Goal: Task Accomplishment & Management: Use online tool/utility

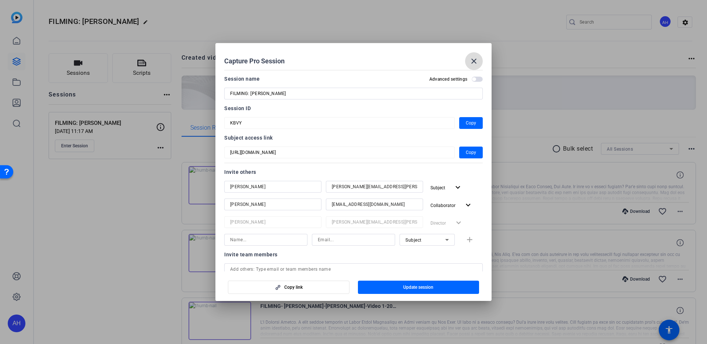
click at [477, 62] on mat-icon "close" at bounding box center [474, 61] width 9 height 9
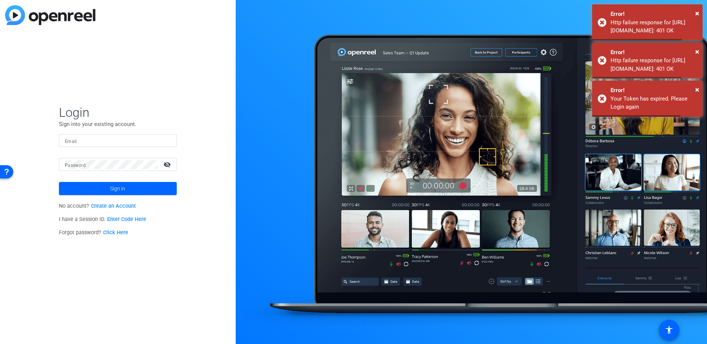
type input "addie.hackshaw@sagepub.com"
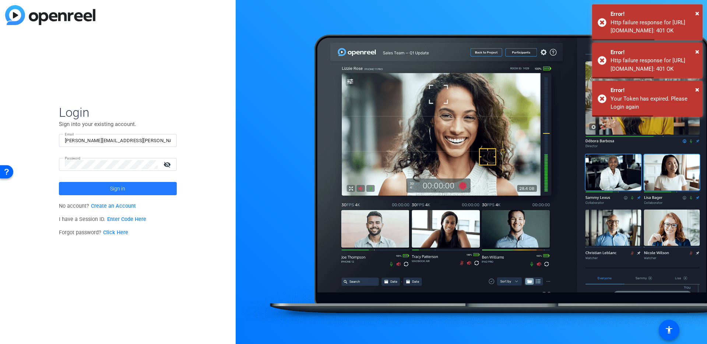
click at [106, 190] on span at bounding box center [118, 189] width 118 height 18
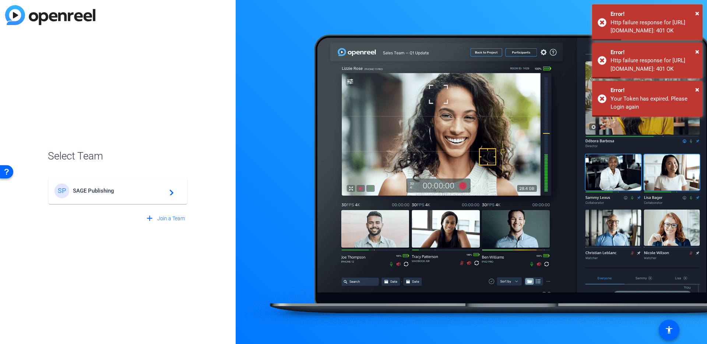
click at [106, 190] on span "SAGE Publishing" at bounding box center [119, 190] width 92 height 7
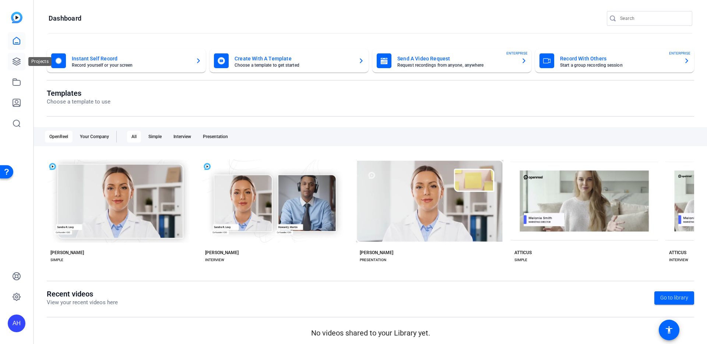
click at [16, 61] on icon at bounding box center [16, 61] width 7 height 7
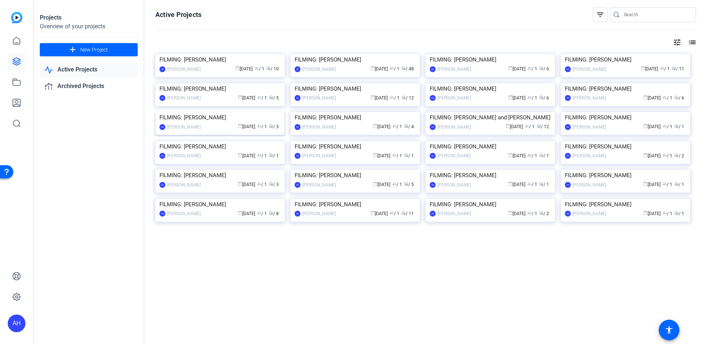
scroll to position [37, 0]
click at [225, 112] on img at bounding box center [219, 112] width 129 height 0
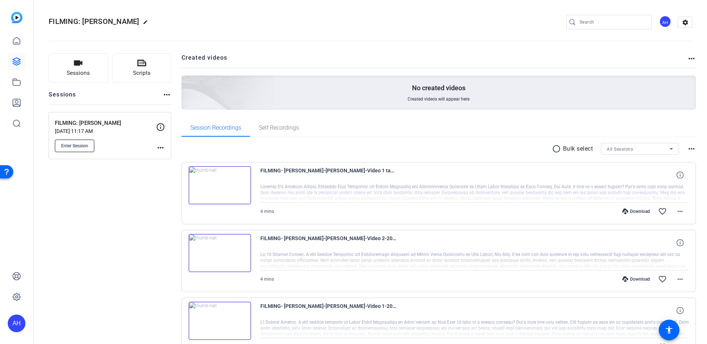
click at [89, 150] on button "Enter Session" at bounding box center [74, 146] width 39 height 13
click at [82, 151] on button "Enter Session" at bounding box center [74, 146] width 39 height 13
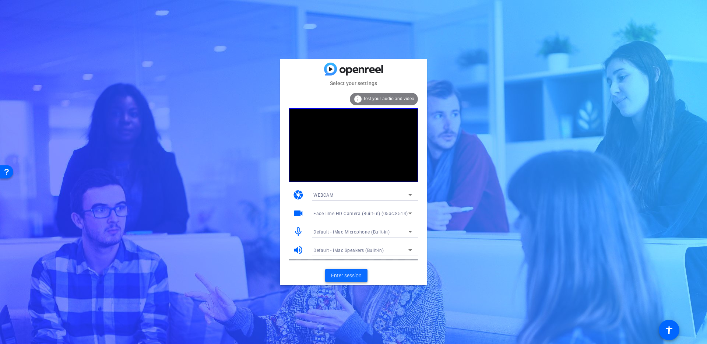
click at [340, 270] on span at bounding box center [346, 276] width 42 height 18
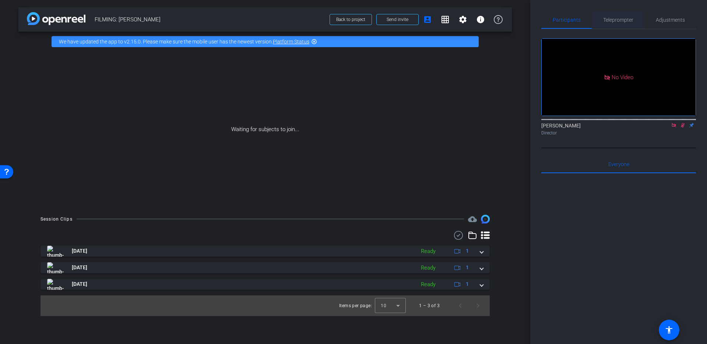
click at [615, 25] on span "Teleprompter" at bounding box center [618, 20] width 30 height 18
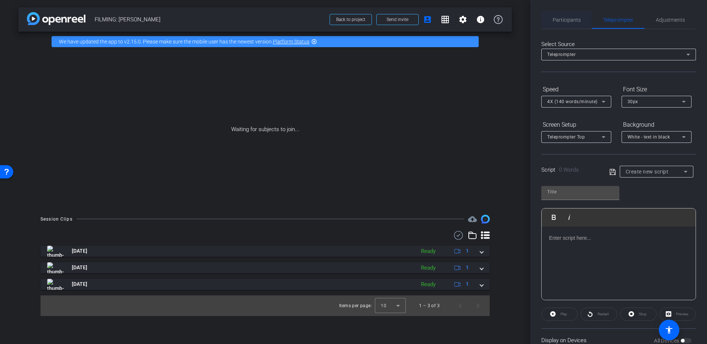
click at [585, 21] on div "Participants" at bounding box center [566, 20] width 50 height 18
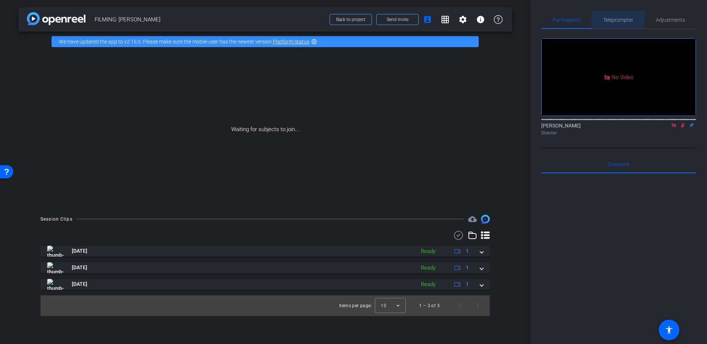
click at [611, 21] on span "Teleprompter" at bounding box center [618, 19] width 30 height 5
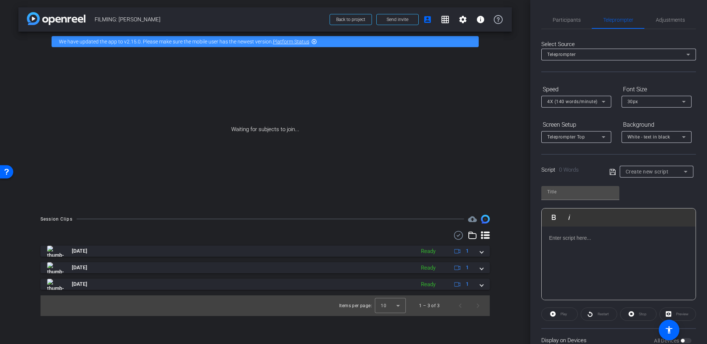
click at [557, 204] on div at bounding box center [580, 204] width 78 height 8
click at [562, 193] on input "text" at bounding box center [580, 191] width 66 height 9
type input "1"
click at [644, 196] on div "1 Play Play from this location Play Selected Play and display the selected text…" at bounding box center [618, 240] width 155 height 120
click at [604, 233] on div at bounding box center [619, 263] width 154 height 74
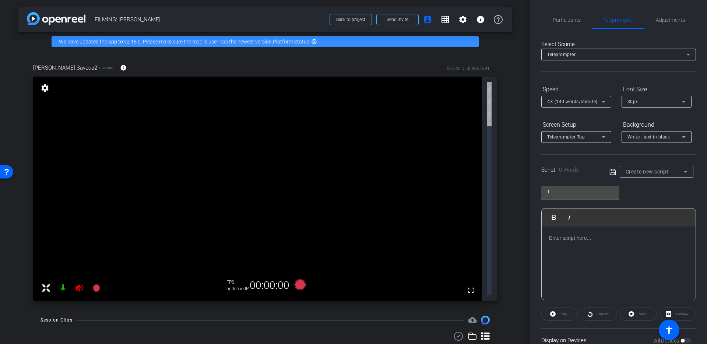
click at [586, 247] on div at bounding box center [619, 263] width 154 height 74
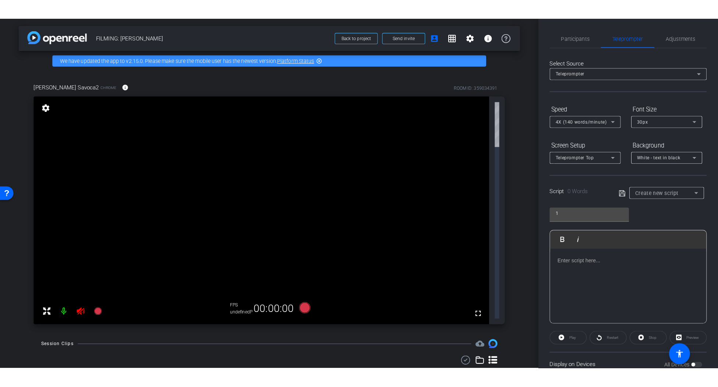
scroll to position [214, 0]
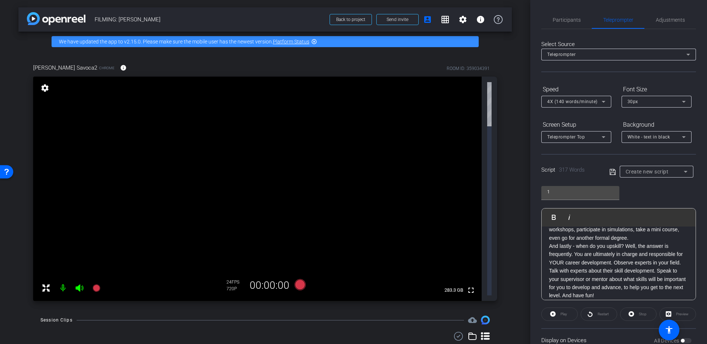
click at [611, 171] on icon at bounding box center [612, 172] width 7 height 9
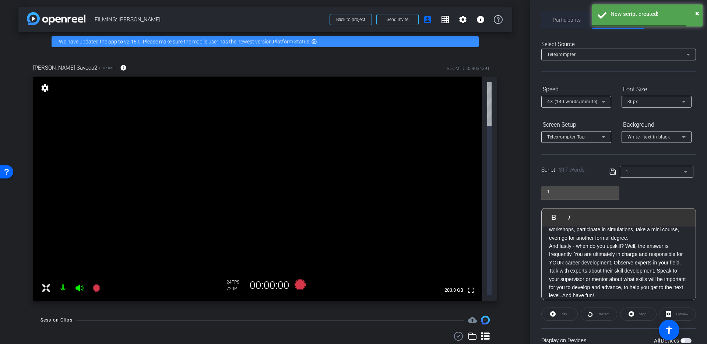
click at [563, 21] on span "Participants" at bounding box center [567, 19] width 28 height 5
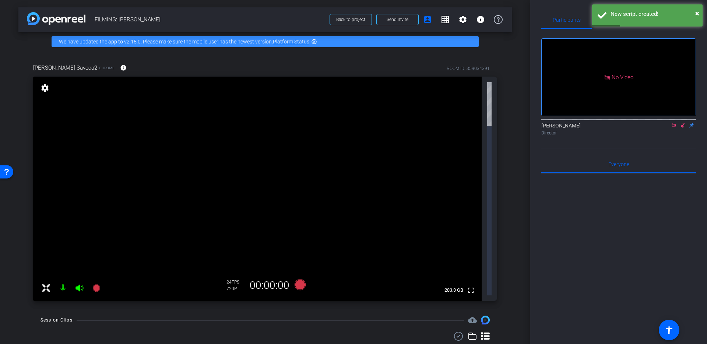
click at [505, 111] on div "Marianna Savoca2 Chrome info ROOM ID: 359034391 fullscreen settings 283.3 GB 24…" at bounding box center [264, 180] width 493 height 257
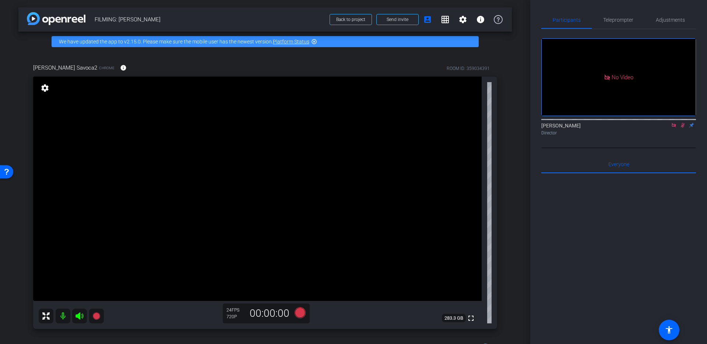
click at [672, 123] on icon at bounding box center [674, 125] width 6 height 5
click at [675, 129] on mat-icon at bounding box center [674, 125] width 9 height 7
click at [531, 15] on div "Participants Teleprompter Adjustments fullscreen settings Addie Hackshaw flip D…" at bounding box center [618, 172] width 177 height 344
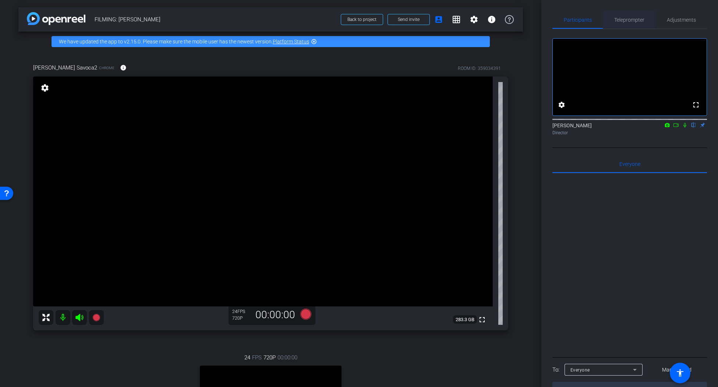
click at [643, 21] on span "Teleprompter" at bounding box center [630, 19] width 30 height 5
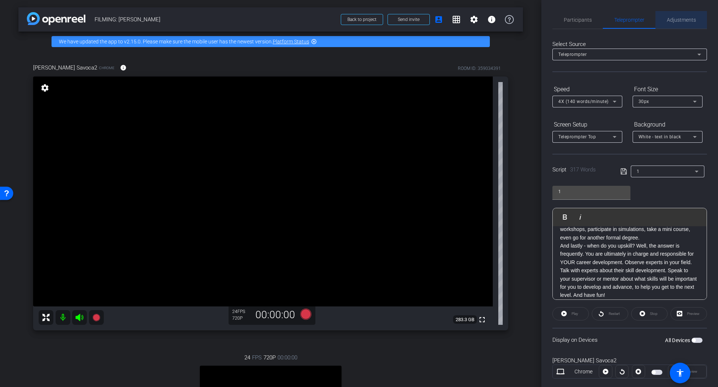
click at [671, 19] on span "Adjustments" at bounding box center [681, 19] width 29 height 5
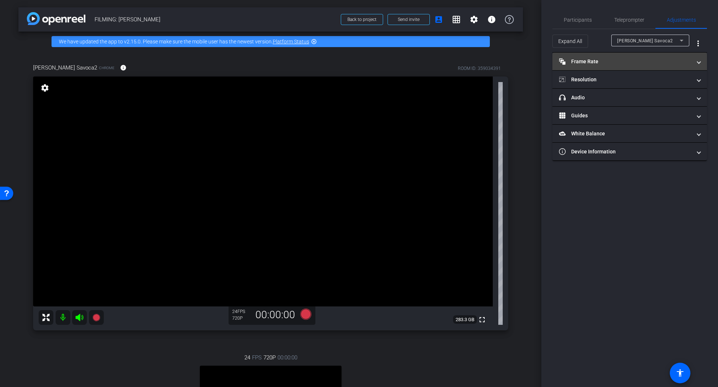
click at [609, 67] on mat-expansion-panel-header "Frame Rate Frame Rate" at bounding box center [630, 62] width 155 height 18
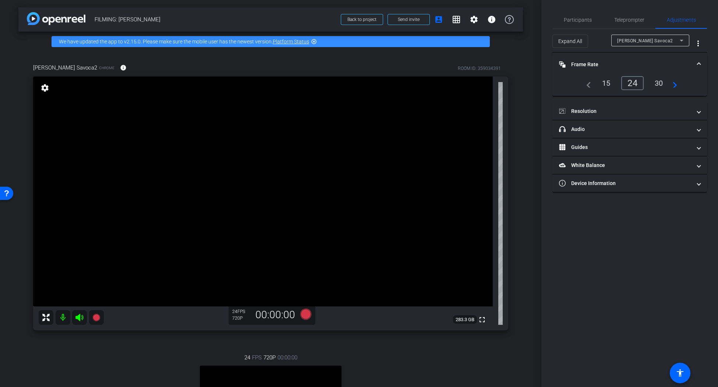
click at [605, 66] on mat-panel-title "Frame Rate Frame Rate" at bounding box center [625, 65] width 133 height 8
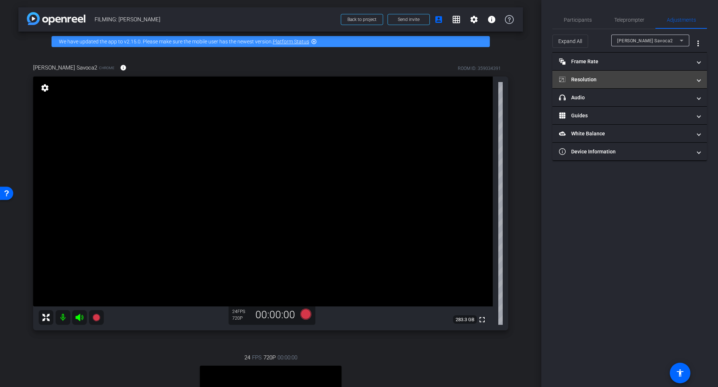
click at [599, 79] on mat-panel-title "Resolution" at bounding box center [625, 80] width 133 height 8
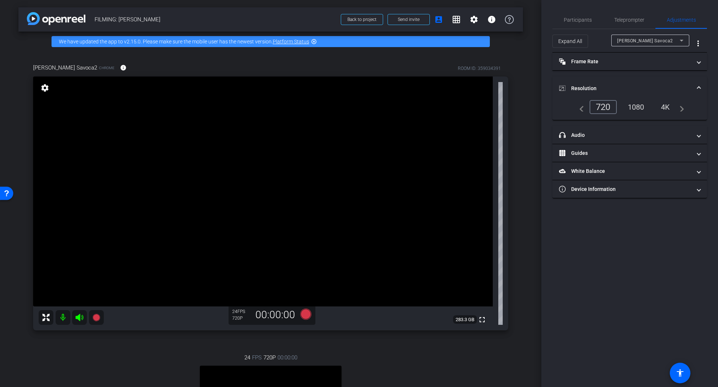
click at [631, 108] on div "1080" at bounding box center [637, 107] width 28 height 13
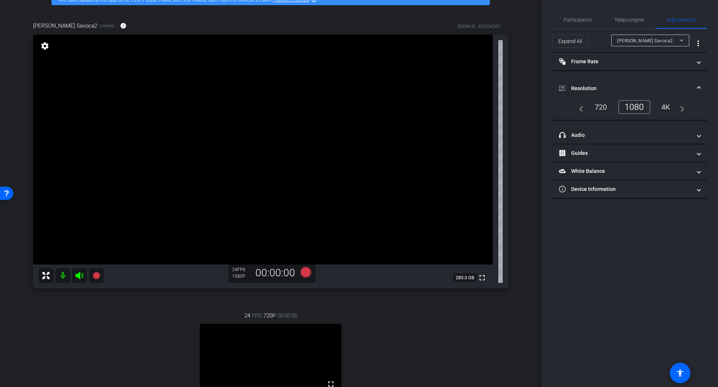
scroll to position [0, 0]
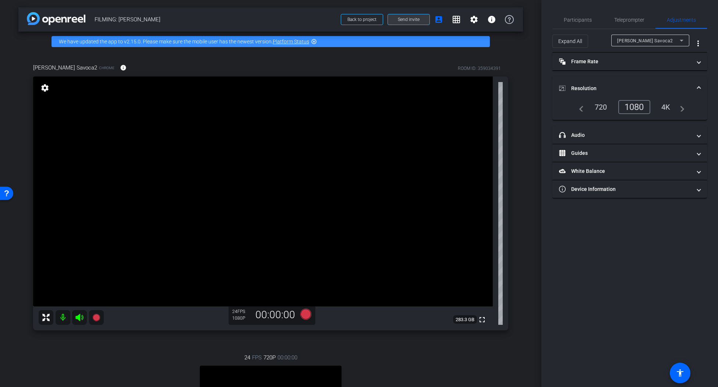
click at [424, 21] on span at bounding box center [409, 20] width 42 height 18
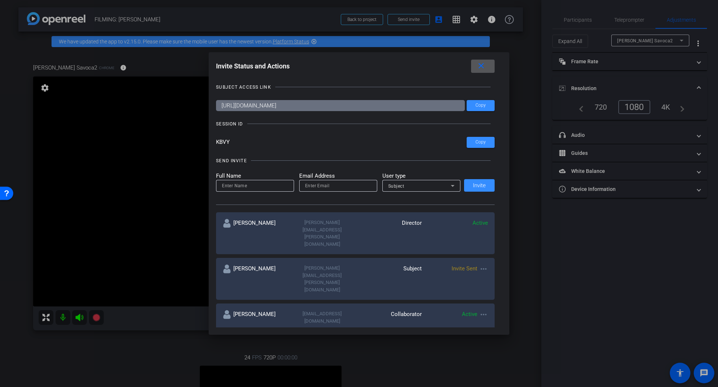
click at [484, 310] on mat-icon "more_horiz" at bounding box center [483, 314] width 9 height 9
click at [488, 294] on span "Re-Send Invite" at bounding box center [512, 295] width 55 height 9
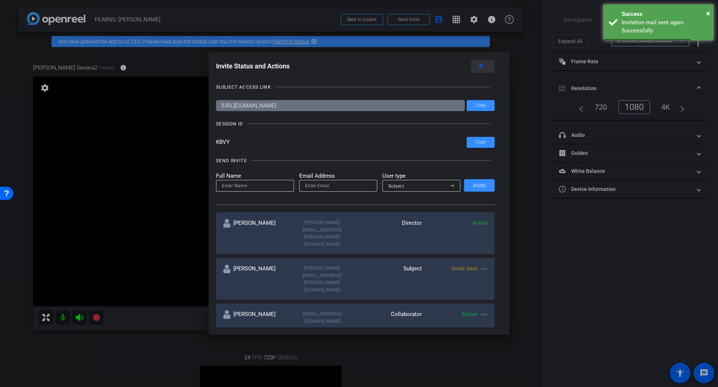
click at [480, 57] on span at bounding box center [483, 66] width 24 height 18
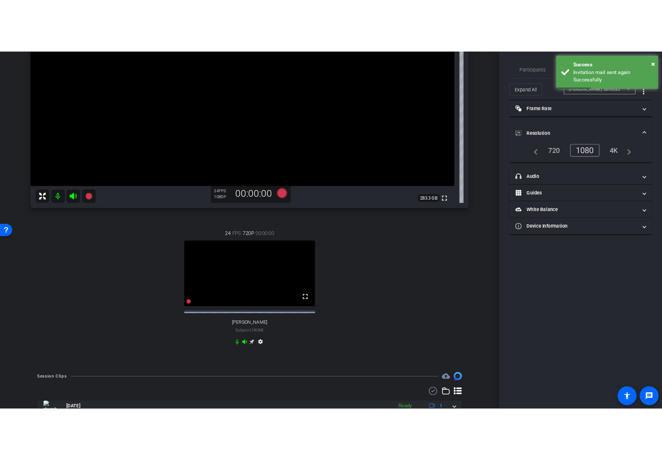
scroll to position [159, 0]
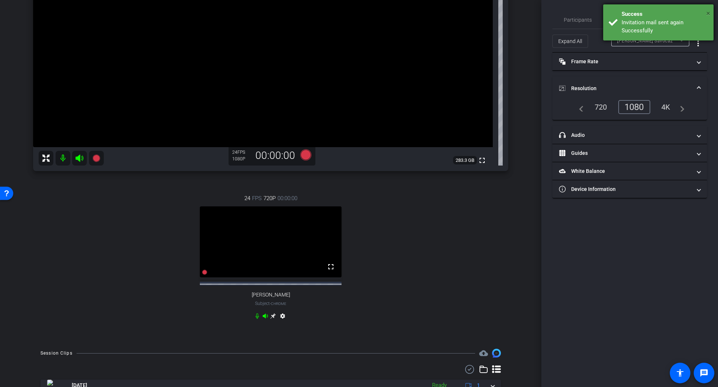
click at [707, 11] on span "×" at bounding box center [709, 13] width 4 height 9
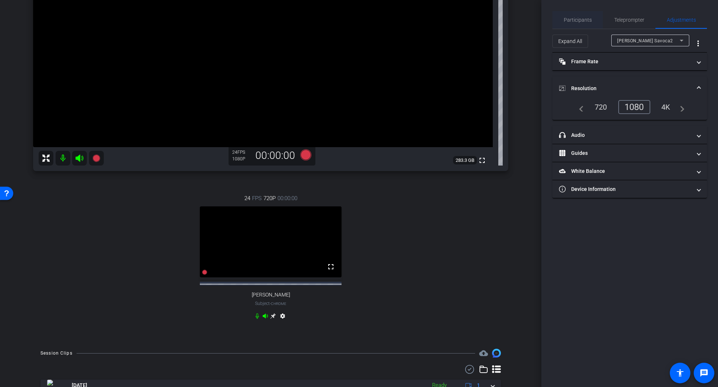
click at [580, 23] on span "Participants" at bounding box center [578, 20] width 28 height 18
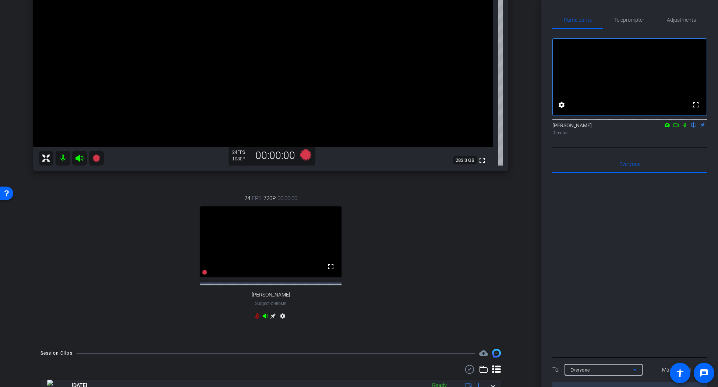
click at [633, 344] on icon at bounding box center [635, 370] width 9 height 9
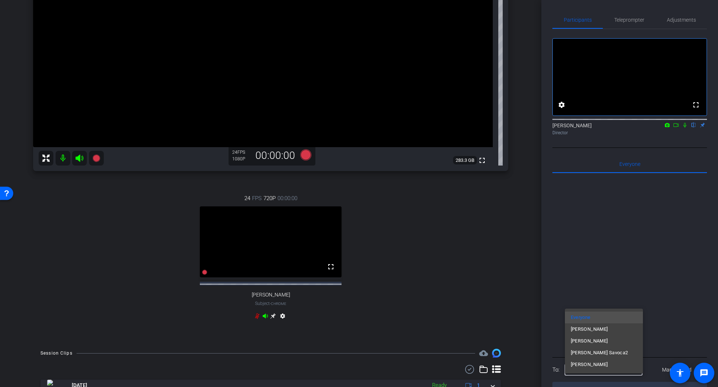
click at [621, 344] on mat-option "Ailsa Dann" at bounding box center [604, 365] width 78 height 12
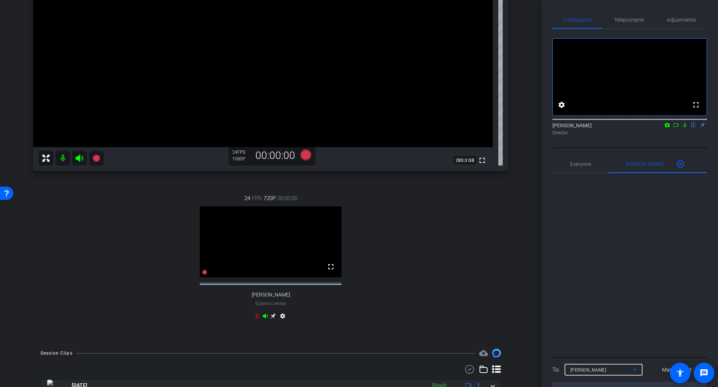
click at [607, 344] on div "Ailsa Dann" at bounding box center [602, 370] width 63 height 9
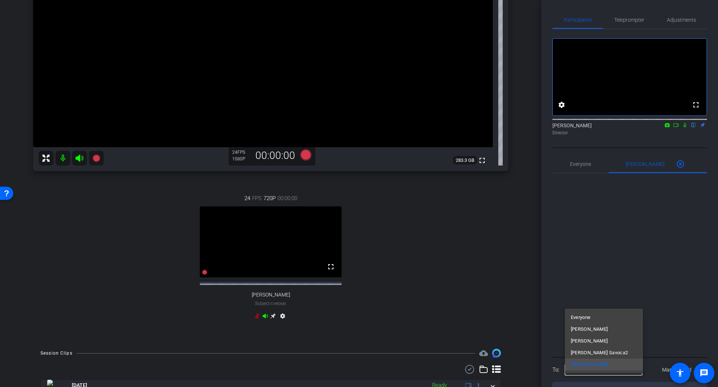
click at [672, 309] on div at bounding box center [359, 193] width 718 height 387
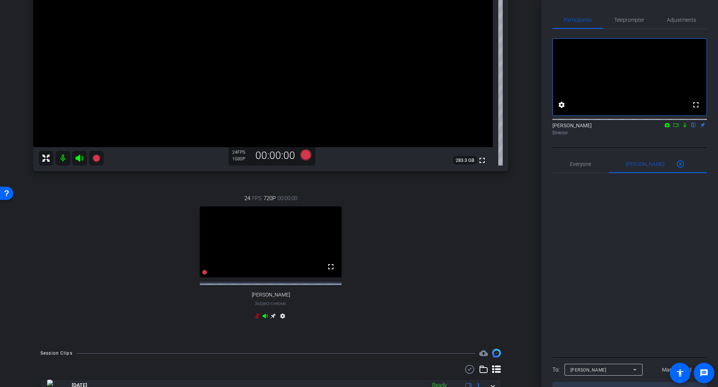
click at [619, 296] on div at bounding box center [630, 264] width 155 height 182
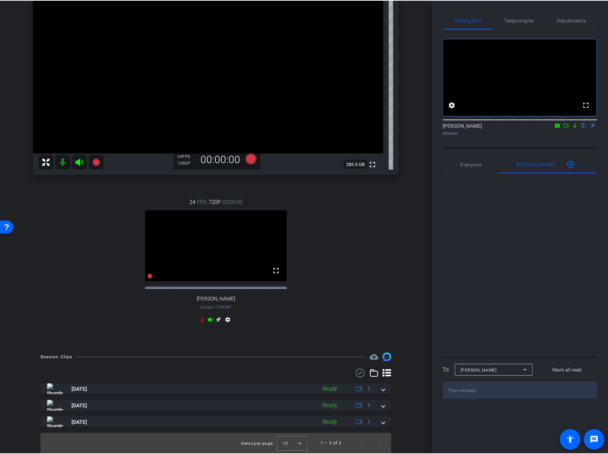
scroll to position [105, 0]
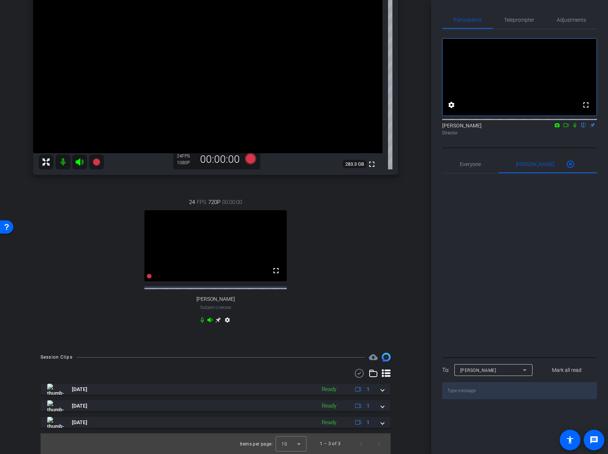
click at [471, 344] on textarea at bounding box center [519, 390] width 155 height 17
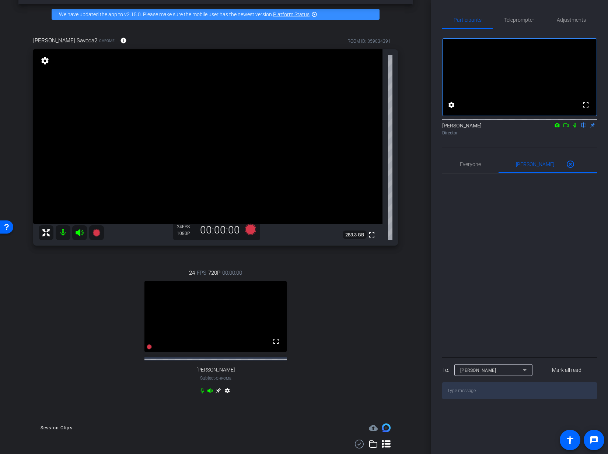
scroll to position [0, 0]
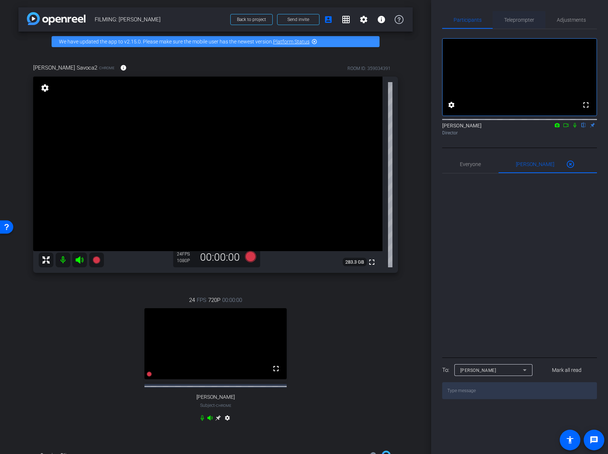
click at [528, 18] on span "Teleprompter" at bounding box center [519, 19] width 30 height 5
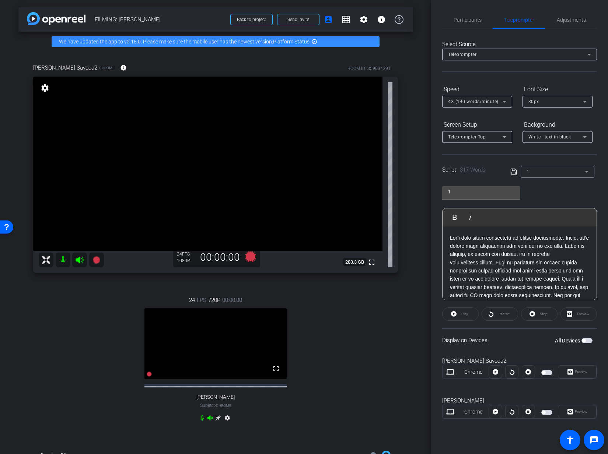
click at [493, 262] on p at bounding box center [519, 320] width 139 height 173
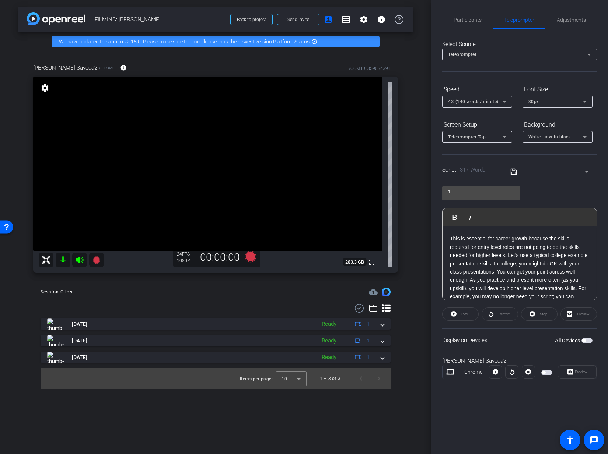
click at [515, 263] on p "This is essential for career growth because the skills required for entry level…" at bounding box center [519, 309] width 139 height 148
click at [507, 250] on p "This is essential for career growth because the skills required for entry level…" at bounding box center [519, 302] width 139 height 148
click at [540, 262] on p "Let’s use a typical college example: presentation skills. In college, you might…" at bounding box center [519, 303] width 139 height 124
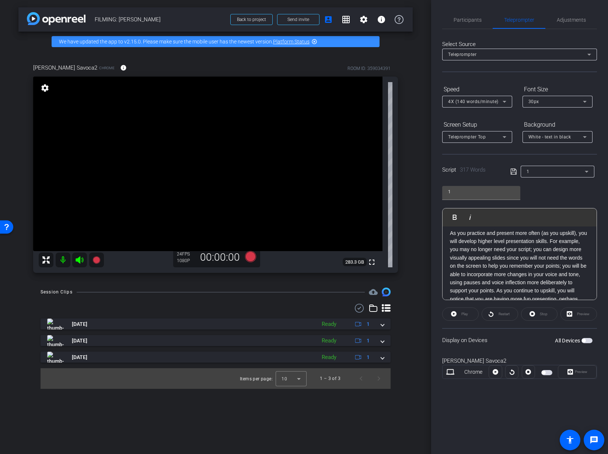
scroll to position [115, 0]
click at [497, 288] on p "As you practice and present more often (as you upskill), you will develop highe…" at bounding box center [519, 275] width 139 height 99
click at [527, 275] on p "As you continue to upskill, you will notice that you are having more fun presen…" at bounding box center [519, 258] width 139 height 41
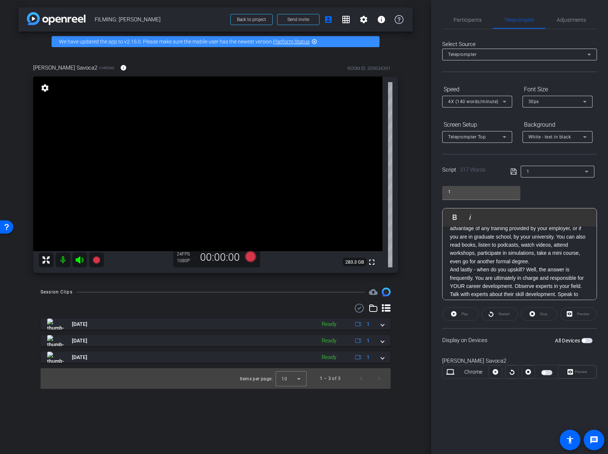
scroll to position [250, 0]
click at [549, 273] on p "And lastly - when do you upskill? Well, the answer is frequently. You are ultim…" at bounding box center [519, 301] width 139 height 58
click at [548, 268] on p "So - how do you upskill? There are lots of options. Take advantage of any train…" at bounding box center [519, 246] width 139 height 49
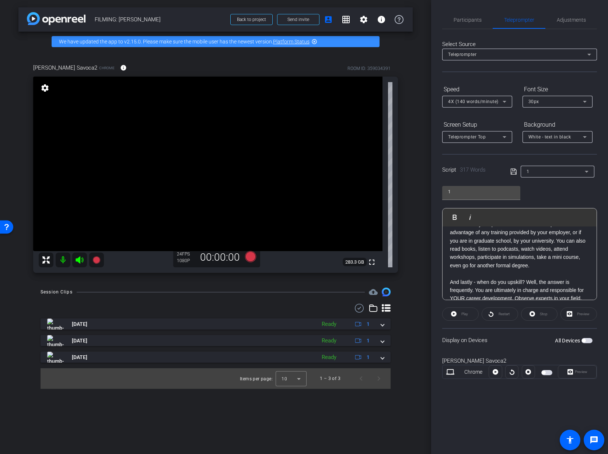
scroll to position [251, 0]
click at [556, 242] on p "So - how do you upskill? There are lots of options. Take advantage of any train…" at bounding box center [519, 246] width 139 height 49
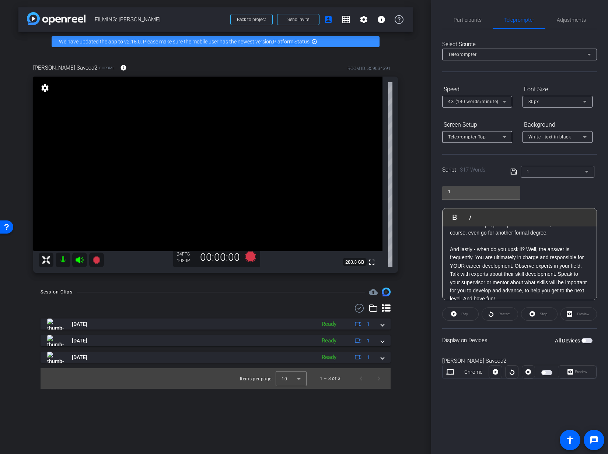
scroll to position [296, 0]
click at [515, 263] on p "And lastly - when do you upskill? Well, the answer is frequently. You are ultim…" at bounding box center [519, 271] width 139 height 58
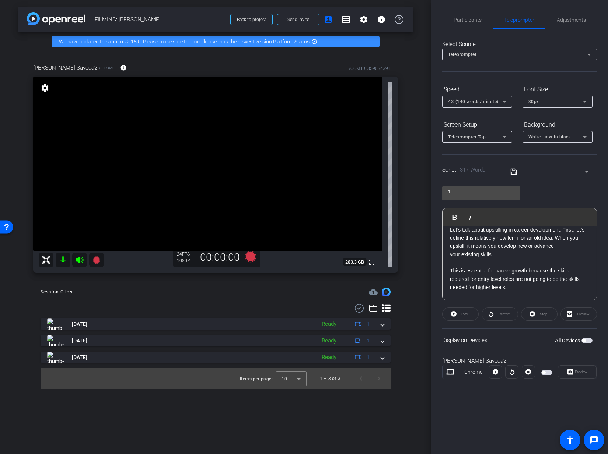
scroll to position [0, 0]
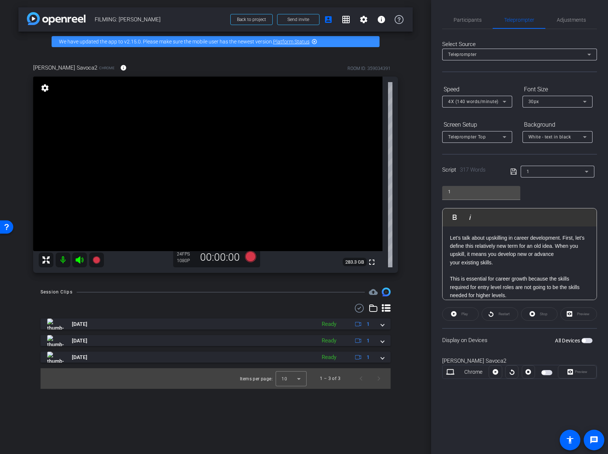
click at [510, 170] on icon at bounding box center [513, 171] width 7 height 9
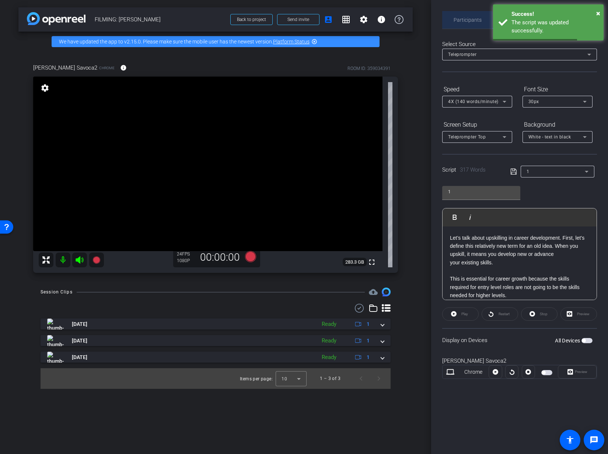
click at [465, 20] on span "Participants" at bounding box center [467, 19] width 28 height 5
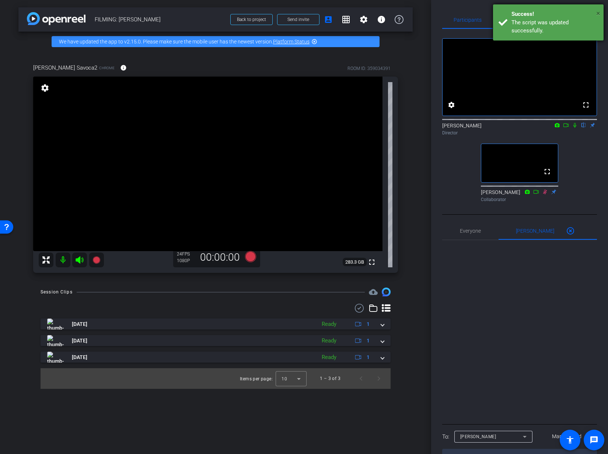
click at [597, 10] on span "×" at bounding box center [598, 13] width 4 height 9
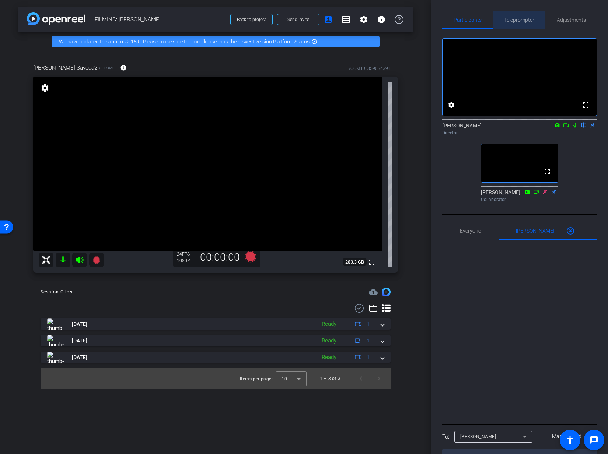
click at [513, 21] on span "Teleprompter" at bounding box center [519, 19] width 30 height 5
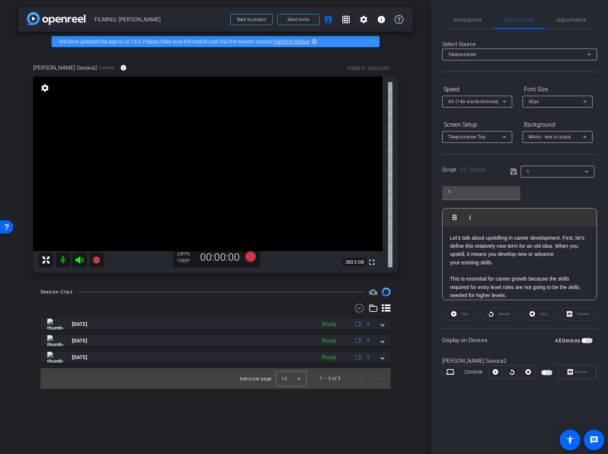
click at [545, 168] on div "1" at bounding box center [555, 171] width 58 height 9
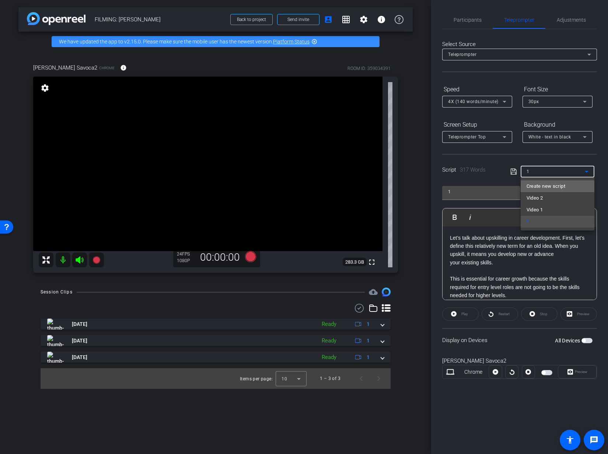
click at [542, 187] on span "Create new script" at bounding box center [545, 186] width 39 height 9
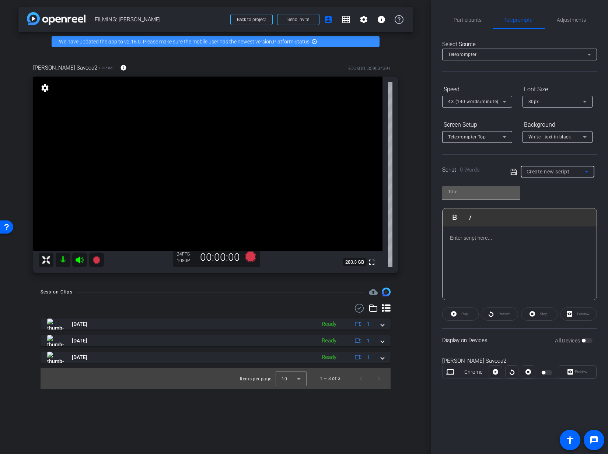
click at [490, 191] on input "text" at bounding box center [481, 191] width 66 height 9
type input "2"
click at [555, 261] on div at bounding box center [519, 263] width 154 height 74
click at [513, 246] on div at bounding box center [519, 263] width 154 height 74
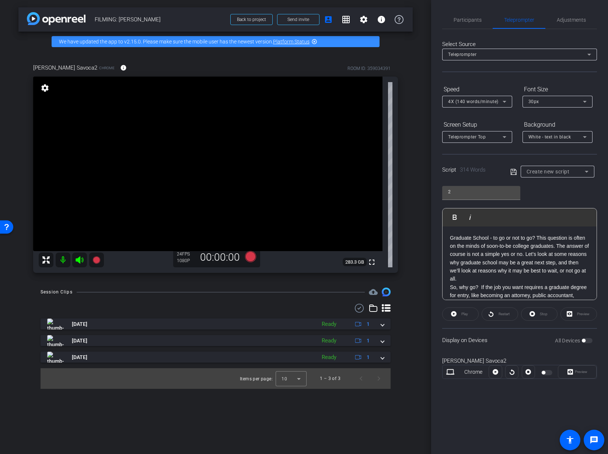
click at [530, 256] on p "Graduate School - to go or not to go? This question is often on the minds of so…" at bounding box center [519, 258] width 139 height 49
click at [528, 287] on p "Let’s look at some reasons why graduate school may be a great next step, and th…" at bounding box center [519, 279] width 139 height 25
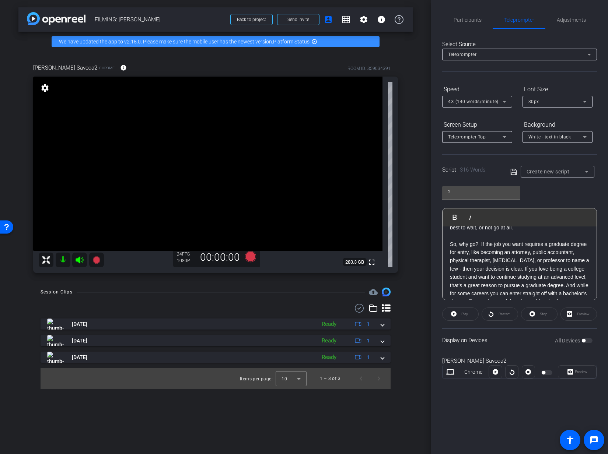
scroll to position [63, 0]
click at [515, 268] on p "So, why go? If the job you want requires a graduate degree for entry, like beco…" at bounding box center [519, 278] width 139 height 82
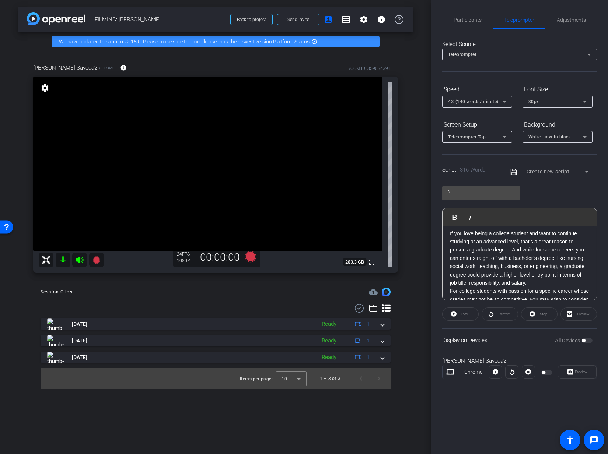
click at [544, 285] on p "If you love being a college student and want to continue studying at an advance…" at bounding box center [519, 258] width 139 height 58
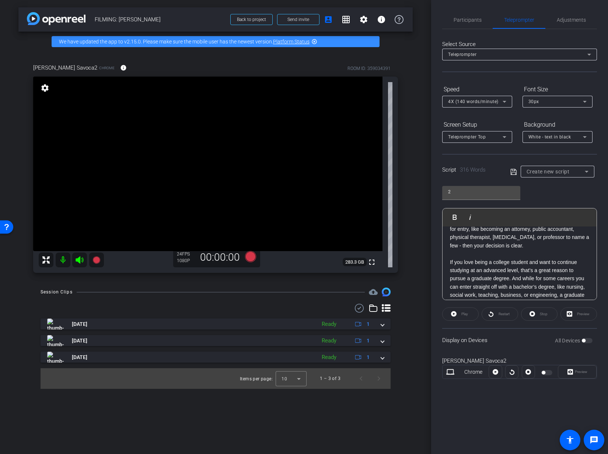
scroll to position [95, 0]
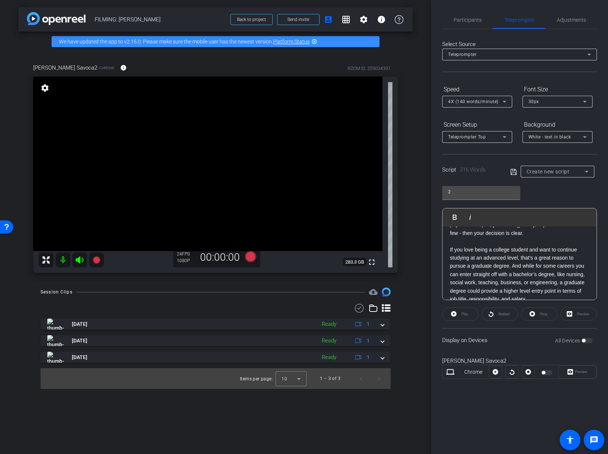
click at [513, 268] on p "If you love being a college student and want to continue studying at an advance…" at bounding box center [519, 275] width 139 height 58
click at [543, 269] on p "For college students with passion for a specific career whose grades may not be…" at bounding box center [519, 258] width 139 height 41
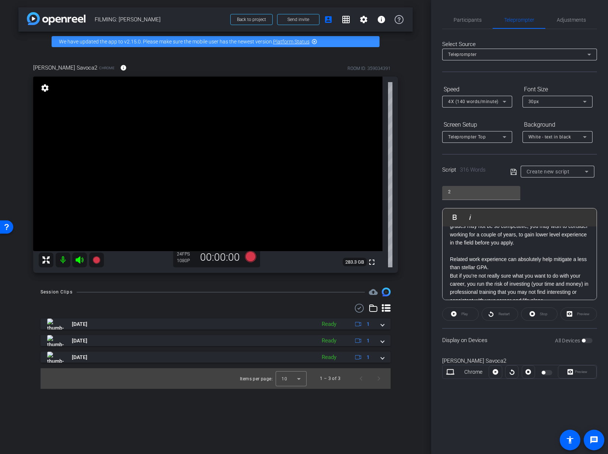
scroll to position [216, 0]
click at [505, 269] on p "Related work experience can absolutely help mitigate a less than stellar GPA." at bounding box center [519, 265] width 139 height 17
click at [451, 278] on p "But if you’re not really sure what you want to do with your career, you run the…" at bounding box center [519, 289] width 139 height 33
click at [450, 280] on p "But if you’re not really sure what you want to do with your career, you run the…" at bounding box center [519, 289] width 139 height 33
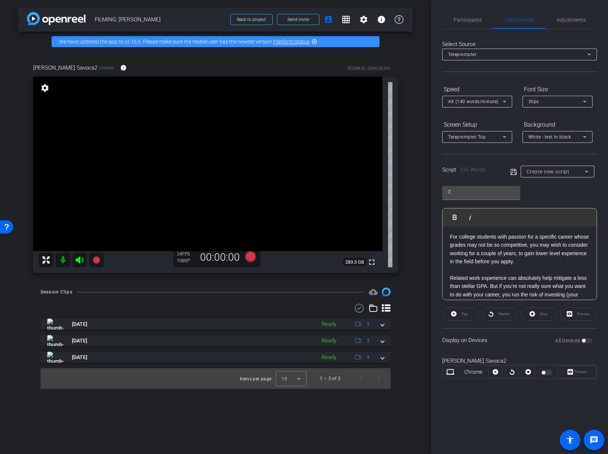
scroll to position [192, 0]
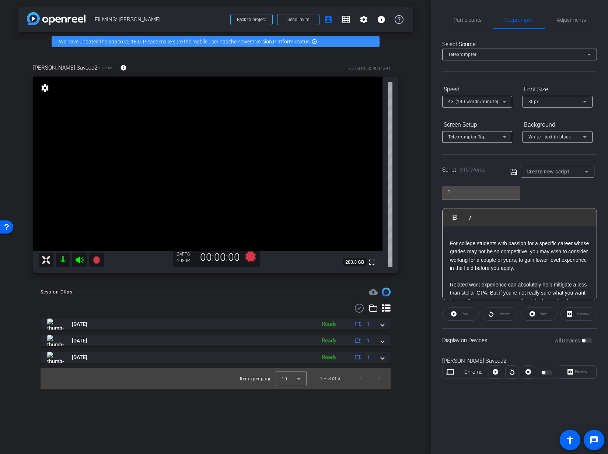
click at [454, 282] on p "Related work experience can absolutely help mitigate a less than stellar GPA. B…" at bounding box center [519, 301] width 139 height 41
click at [450, 284] on p "Related work experience can absolutely help mitigate a less than stellar GPA. B…" at bounding box center [519, 301] width 139 height 41
click at [463, 287] on p "For college students with passion for a specific career whose grades may not be…" at bounding box center [519, 276] width 139 height 74
click at [560, 274] on p "But if you’re not really sure what you want to do with your career, you run the…" at bounding box center [519, 256] width 139 height 33
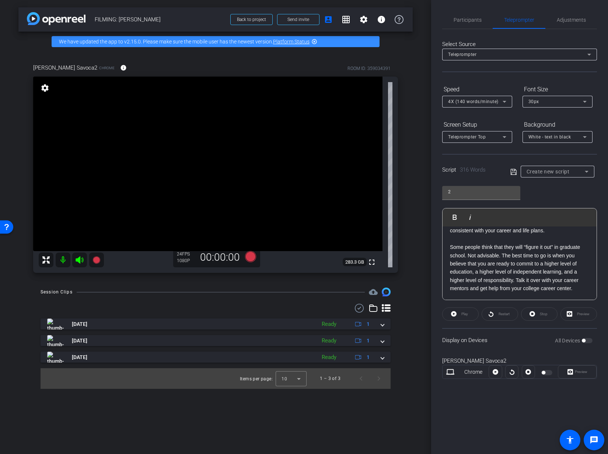
scroll to position [287, 0]
click at [516, 279] on p "Some people think that they will “figure it out” in graduate school. Not advisa…" at bounding box center [519, 267] width 139 height 49
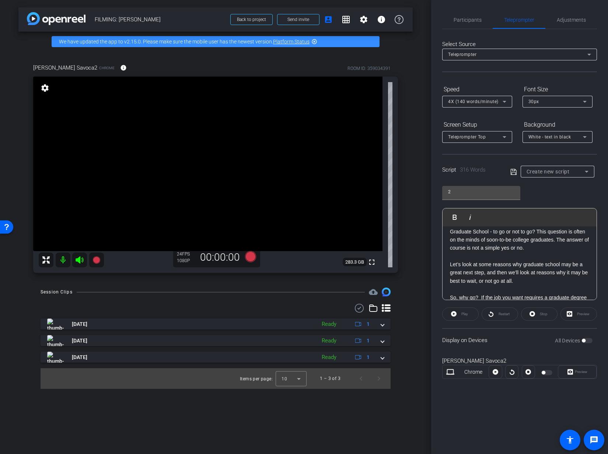
scroll to position [0, 0]
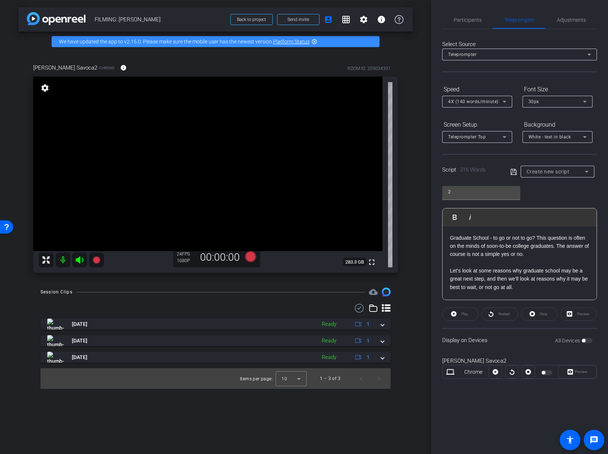
click at [513, 177] on openreel-capture-teleprompter "Speed 4X (140 words/minute) Font Size 30px Screen Setup Teleprompter Top Backgr…" at bounding box center [519, 237] width 155 height 309
click at [514, 173] on icon at bounding box center [513, 172] width 7 height 9
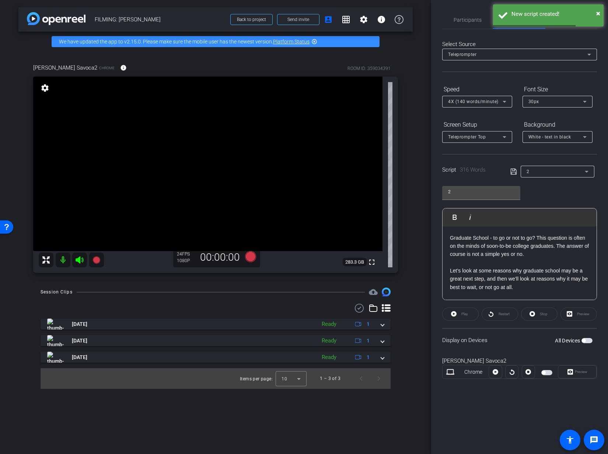
click at [559, 177] on div "2" at bounding box center [557, 172] width 62 height 12
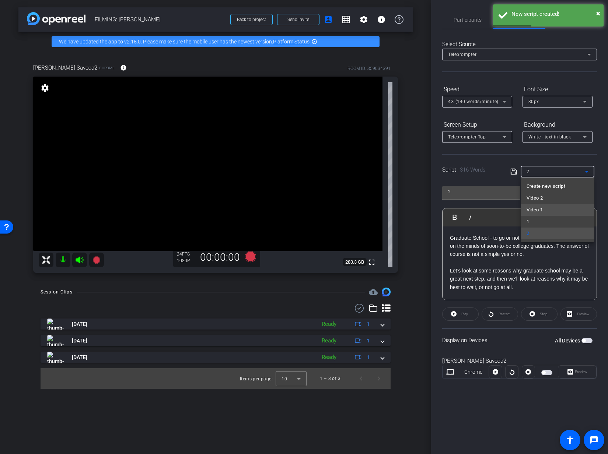
click at [546, 207] on mat-option "Video 1" at bounding box center [557, 210] width 74 height 12
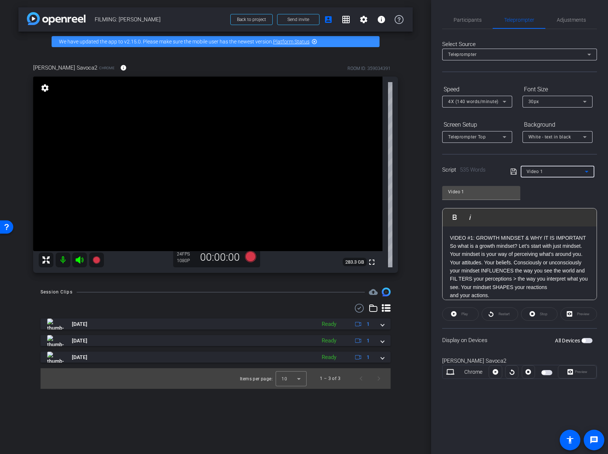
click at [551, 165] on div "Script 535 Words Video 1" at bounding box center [519, 166] width 155 height 24
click at [548, 172] on div "Video 1" at bounding box center [555, 171] width 58 height 9
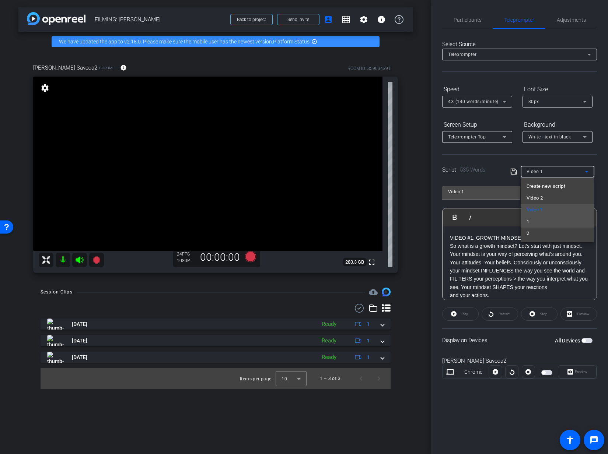
click at [538, 223] on mat-option "1" at bounding box center [557, 222] width 74 height 12
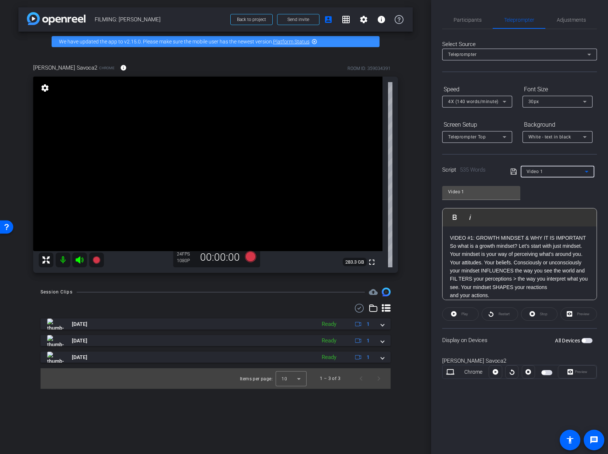
type input "1"
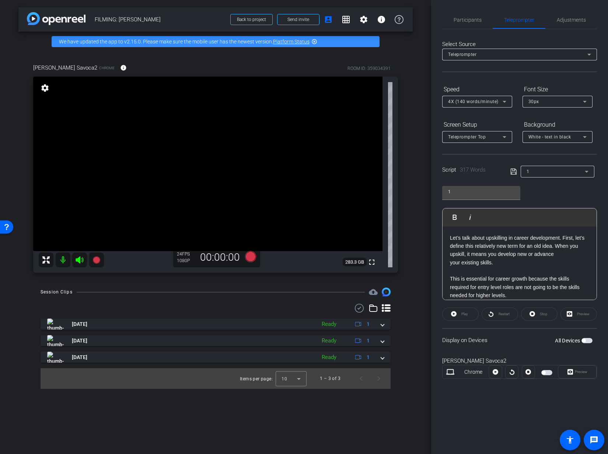
click at [560, 198] on div "1 Play Play from this location Play Selected Play and display the selected text…" at bounding box center [519, 240] width 155 height 120
click at [570, 19] on span "Adjustments" at bounding box center [570, 19] width 29 height 5
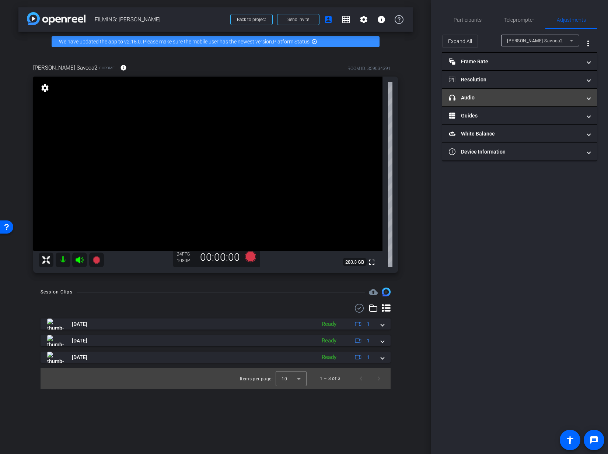
click at [474, 99] on mat-panel-title "headphone icon Audio" at bounding box center [515, 98] width 133 height 8
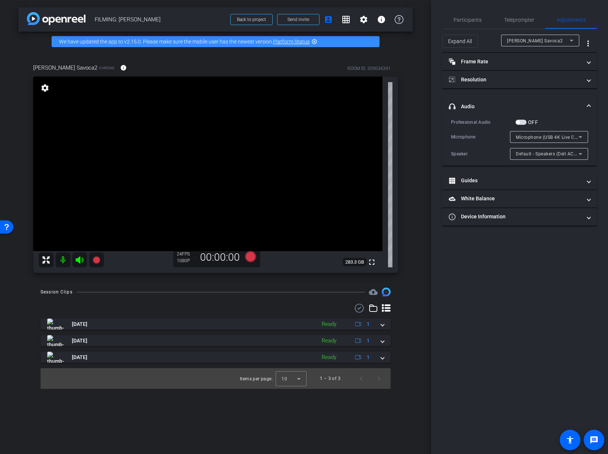
click at [519, 122] on span "button" at bounding box center [518, 122] width 4 height 4
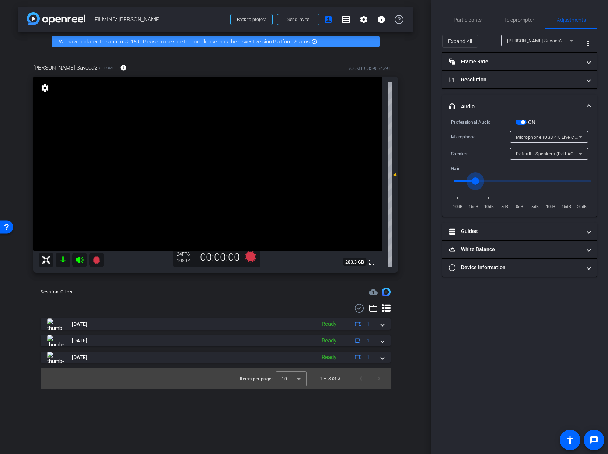
click at [478, 180] on input "range" at bounding box center [522, 181] width 152 height 16
click at [480, 180] on input "range" at bounding box center [522, 181] width 152 height 16
drag, startPoint x: 483, startPoint y: 180, endPoint x: 493, endPoint y: 178, distance: 9.8
click at [493, 178] on input "range" at bounding box center [522, 181] width 152 height 16
click at [491, 180] on input "range" at bounding box center [522, 181] width 152 height 16
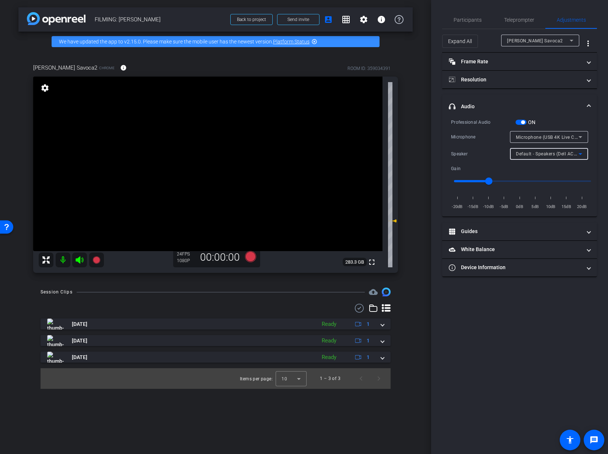
click at [555, 154] on span "Default - Speakers (Dell AC511 USB SoundBar) (413c:a503)" at bounding box center [579, 154] width 127 height 6
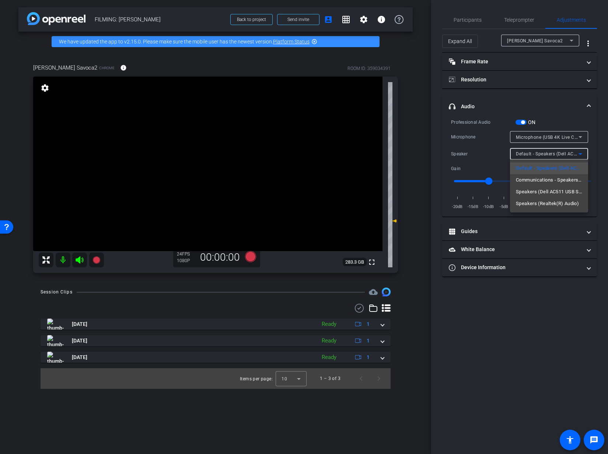
click at [559, 102] on div at bounding box center [304, 227] width 608 height 454
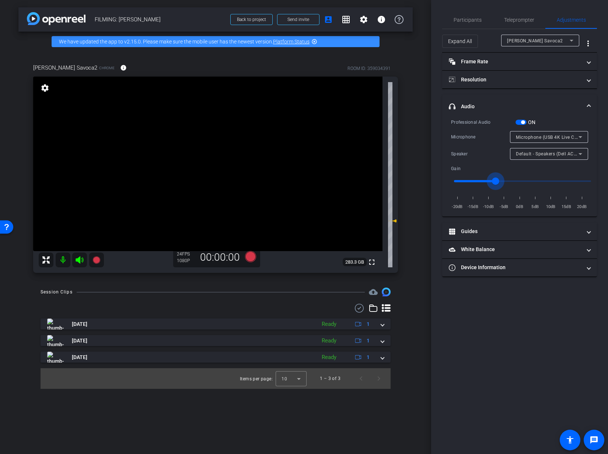
type input "0.6"
click at [497, 180] on input "range" at bounding box center [522, 181] width 152 height 16
click at [495, 180] on input "range" at bounding box center [522, 181] width 152 height 16
click at [495, 181] on input "range" at bounding box center [522, 181] width 152 height 16
click at [495, 180] on input "range" at bounding box center [522, 181] width 152 height 16
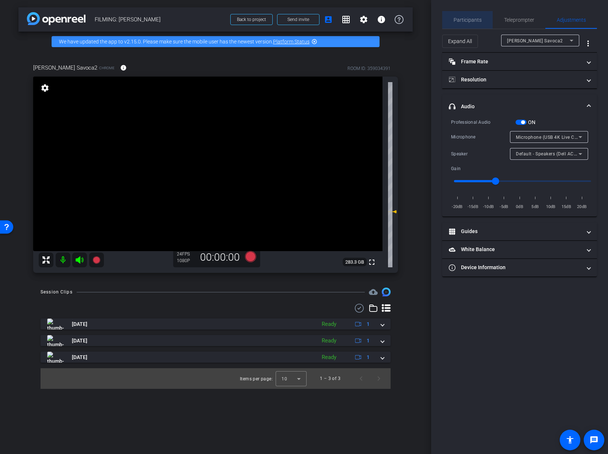
click at [479, 18] on span "Participants" at bounding box center [467, 19] width 28 height 5
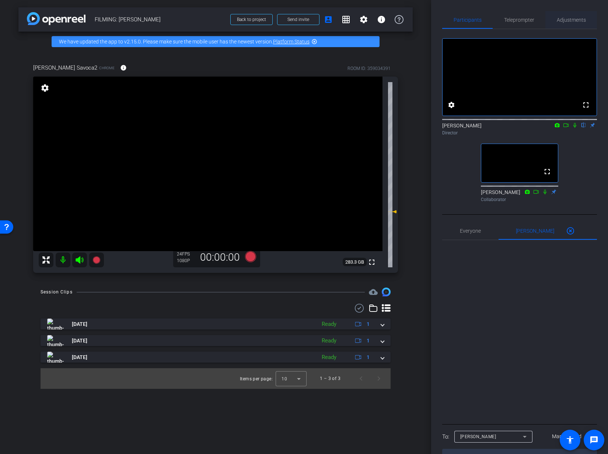
click at [567, 21] on span "Adjustments" at bounding box center [570, 19] width 29 height 5
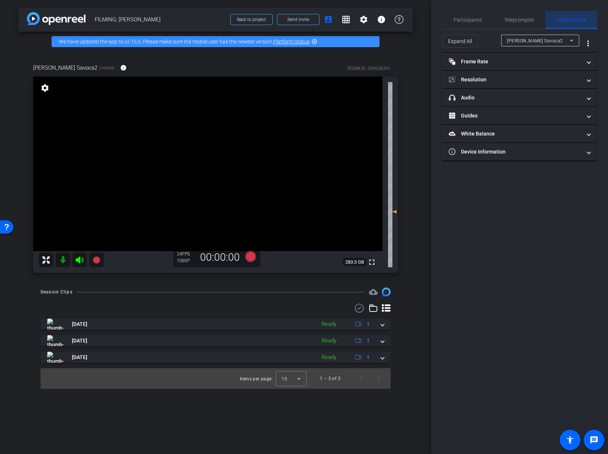
click at [567, 21] on span "Adjustments" at bounding box center [570, 19] width 29 height 5
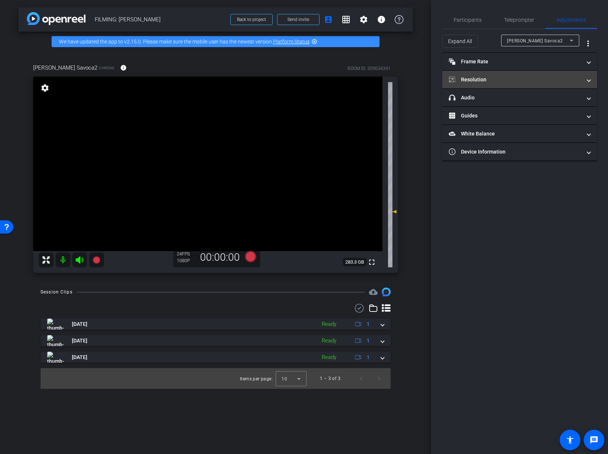
click at [547, 81] on mat-panel-title "Resolution" at bounding box center [515, 80] width 133 height 8
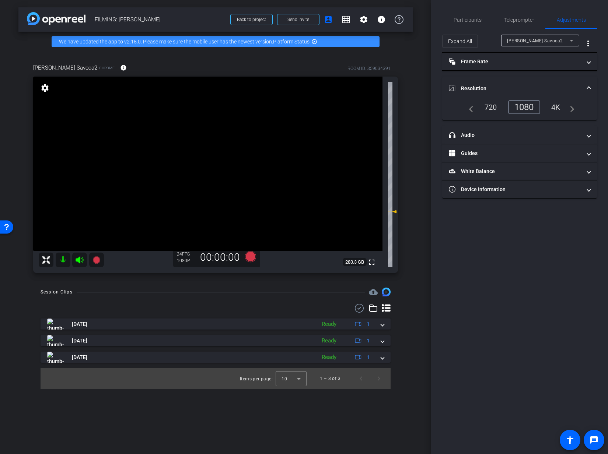
click at [590, 81] on mat-expansion-panel-header "Resolution" at bounding box center [519, 89] width 155 height 24
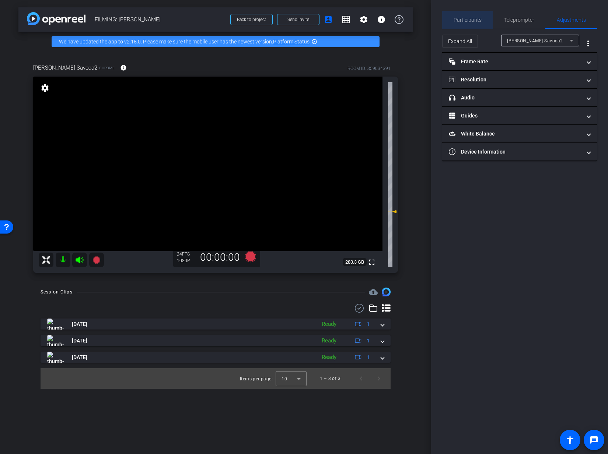
click at [485, 25] on div "Participants" at bounding box center [467, 20] width 50 height 18
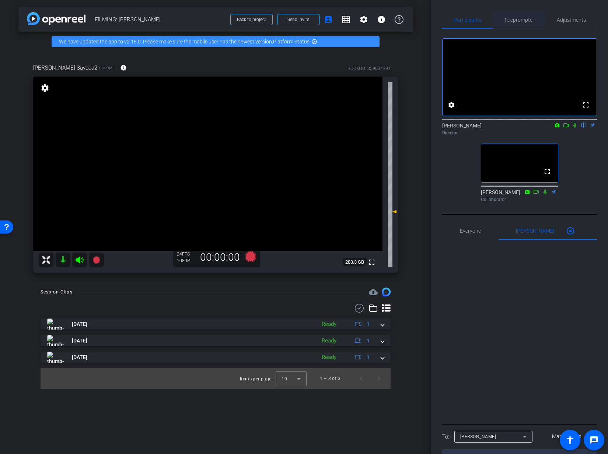
click at [514, 21] on span "Teleprompter" at bounding box center [519, 19] width 30 height 5
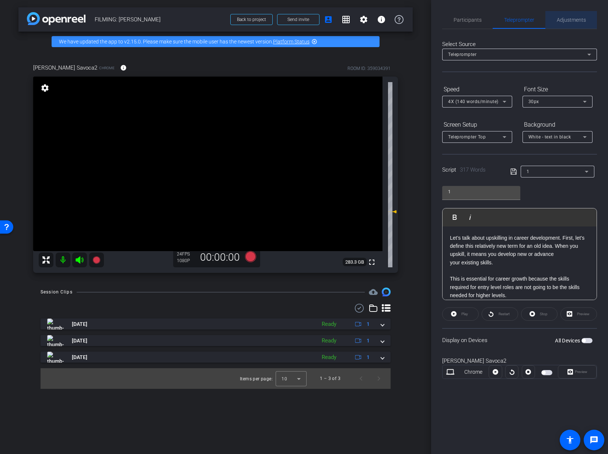
click at [561, 19] on span "Adjustments" at bounding box center [570, 19] width 29 height 5
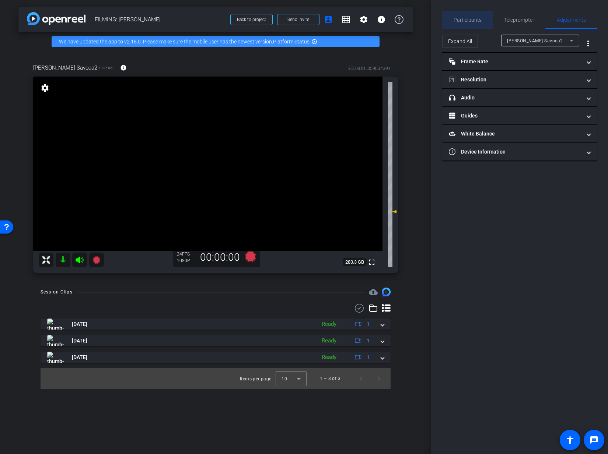
click at [483, 19] on div "Participants" at bounding box center [467, 20] width 50 height 18
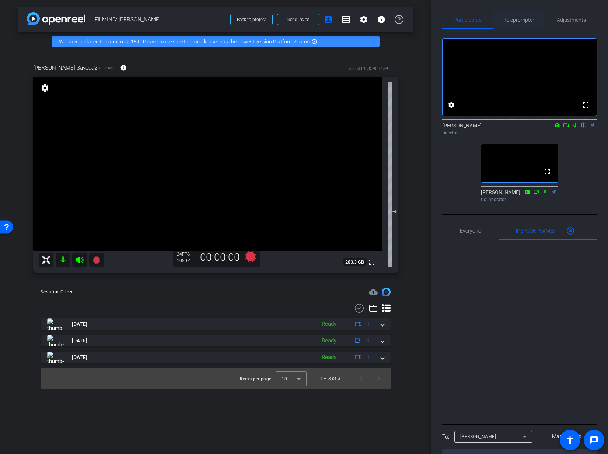
click at [521, 19] on span "Teleprompter" at bounding box center [519, 19] width 30 height 5
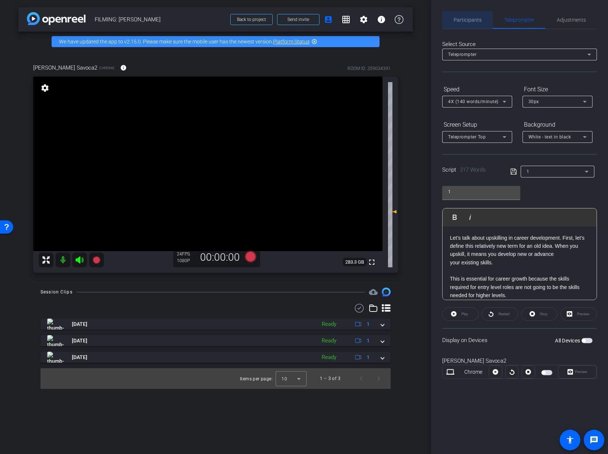
click at [463, 22] on span "Participants" at bounding box center [467, 19] width 28 height 5
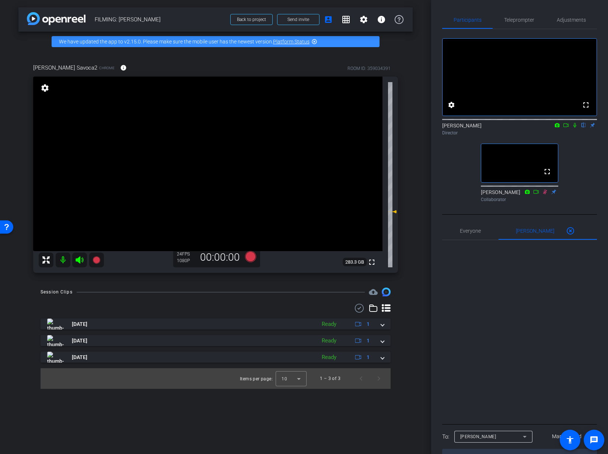
drag, startPoint x: 568, startPoint y: 34, endPoint x: 557, endPoint y: 32, distance: 11.2
click at [567, 34] on div "fullscreen settings Addie Hackshaw flip Director fullscreen Ailsa Dann Collabor…" at bounding box center [519, 117] width 155 height 176
click at [527, 27] on span "Teleprompter" at bounding box center [519, 20] width 30 height 18
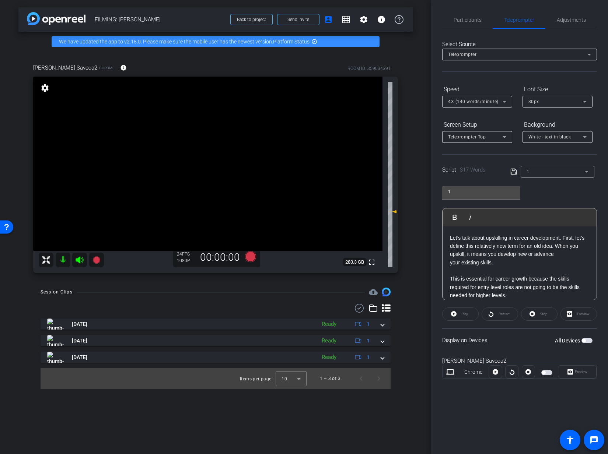
click at [588, 339] on span "button" at bounding box center [586, 340] width 11 height 5
click at [471, 23] on span "Participants" at bounding box center [467, 20] width 28 height 18
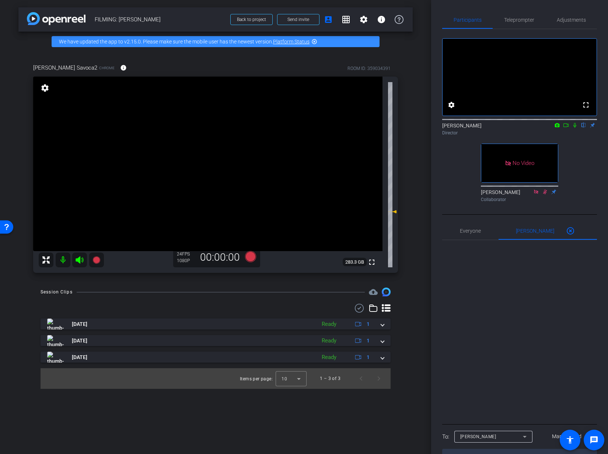
click at [574, 128] on icon at bounding box center [575, 125] width 6 height 5
click at [569, 129] on mat-icon at bounding box center [565, 125] width 9 height 7
click at [246, 255] on icon at bounding box center [250, 256] width 11 height 11
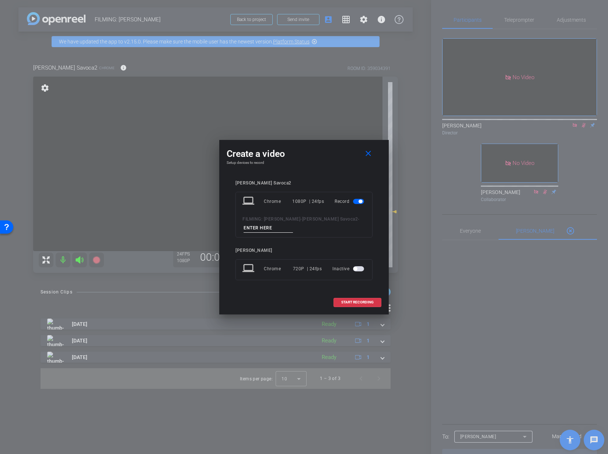
click at [274, 226] on input at bounding box center [267, 228] width 49 height 9
type input "1"
click at [346, 303] on span "START RECORDING" at bounding box center [357, 303] width 32 height 4
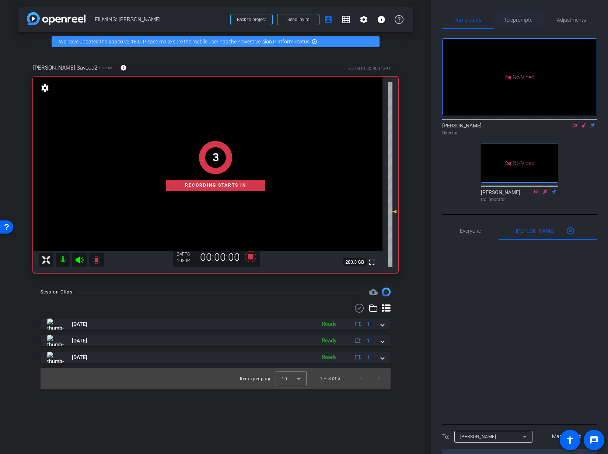
click at [516, 19] on span "Teleprompter" at bounding box center [519, 19] width 30 height 5
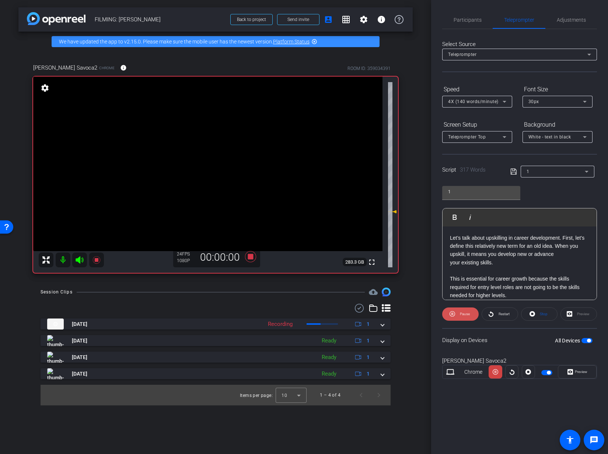
click at [461, 312] on span "Pause" at bounding box center [465, 314] width 10 height 4
click at [468, 20] on span "Participants" at bounding box center [467, 19] width 28 height 5
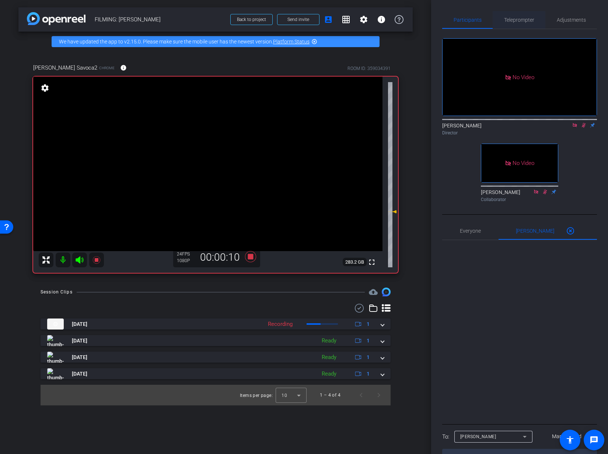
click at [527, 22] on span "Teleprompter" at bounding box center [519, 19] width 30 height 5
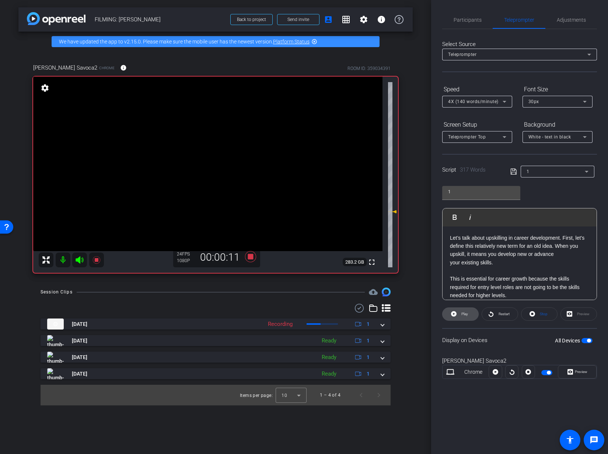
click at [468, 319] on span at bounding box center [460, 314] width 36 height 18
click at [574, 344] on span "Preview" at bounding box center [580, 372] width 14 height 10
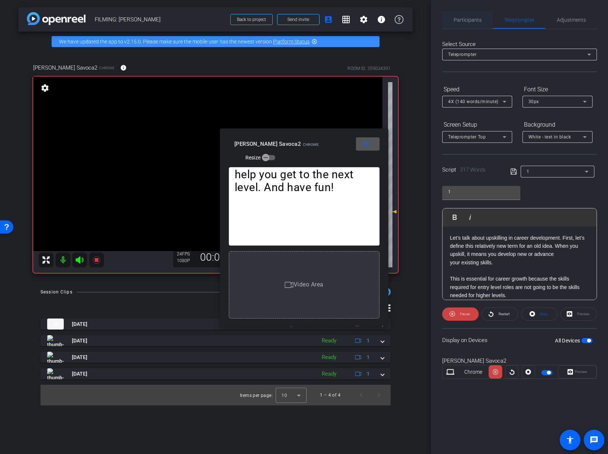
click at [463, 20] on span "Participants" at bounding box center [467, 19] width 28 height 5
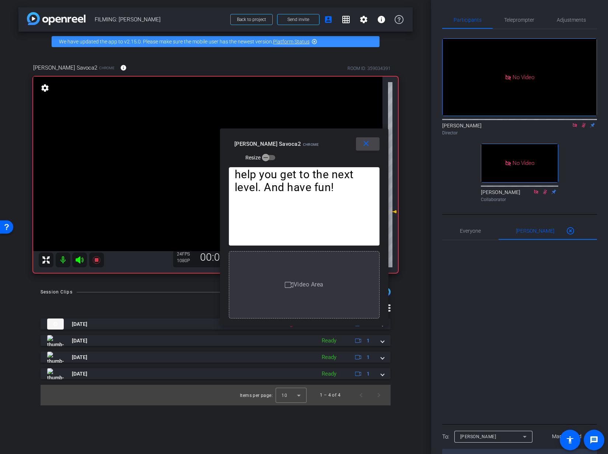
click at [365, 141] on mat-icon "close" at bounding box center [365, 143] width 9 height 9
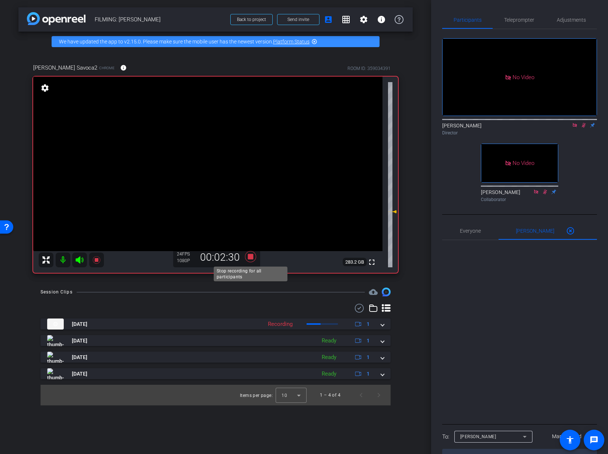
click at [253, 257] on icon at bounding box center [250, 256] width 11 height 11
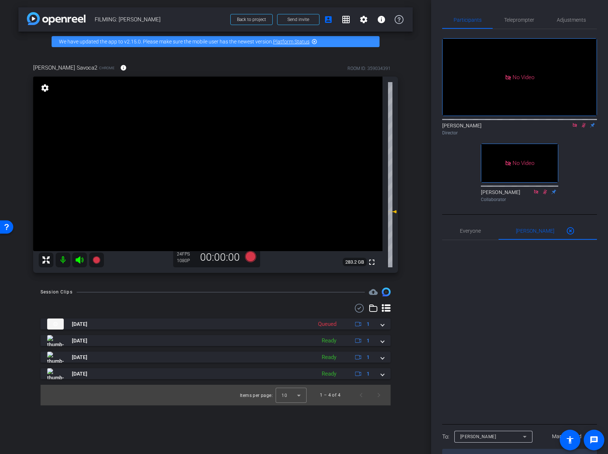
click at [584, 123] on icon at bounding box center [583, 125] width 6 height 5
click at [577, 122] on mat-icon at bounding box center [574, 125] width 9 height 7
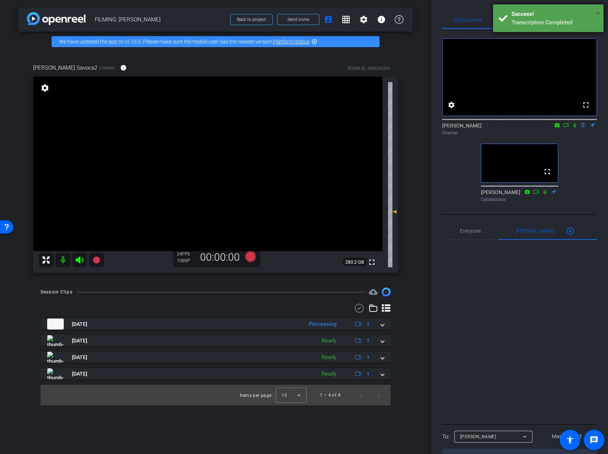
click at [598, 10] on span "×" at bounding box center [598, 13] width 4 height 9
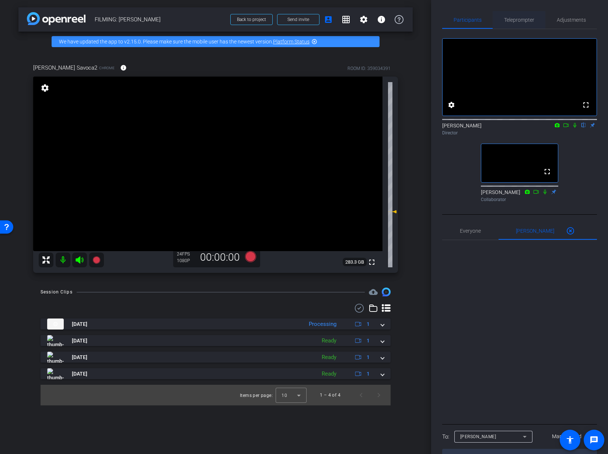
click at [526, 20] on span "Teleprompter" at bounding box center [519, 19] width 30 height 5
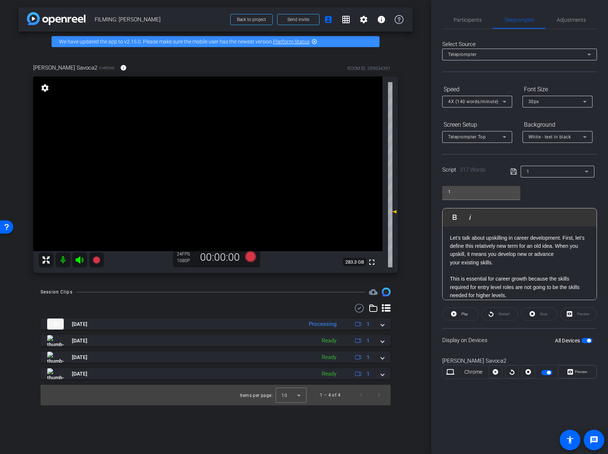
click at [485, 102] on span "4X (140 words/minute)" at bounding box center [473, 101] width 50 height 5
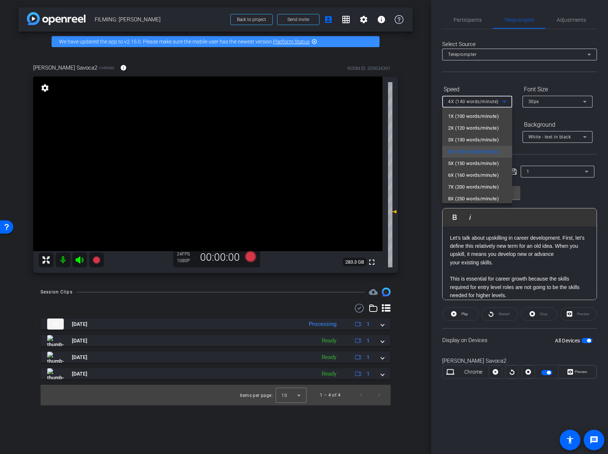
click at [487, 77] on div at bounding box center [304, 227] width 608 height 454
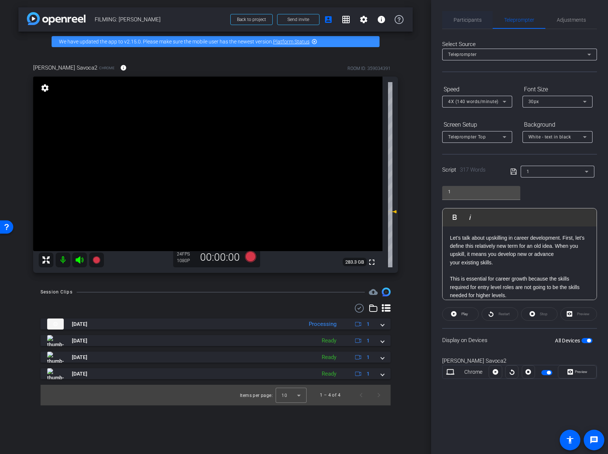
click at [463, 17] on span "Participants" at bounding box center [467, 19] width 28 height 5
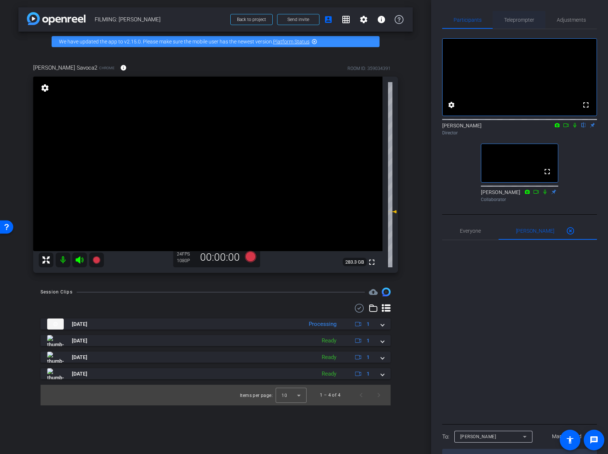
click at [524, 20] on span "Teleprompter" at bounding box center [519, 19] width 30 height 5
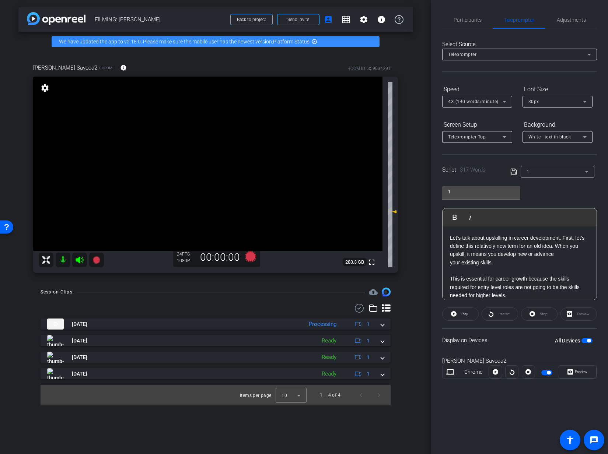
click at [486, 99] on span "4X (140 words/minute)" at bounding box center [473, 101] width 50 height 5
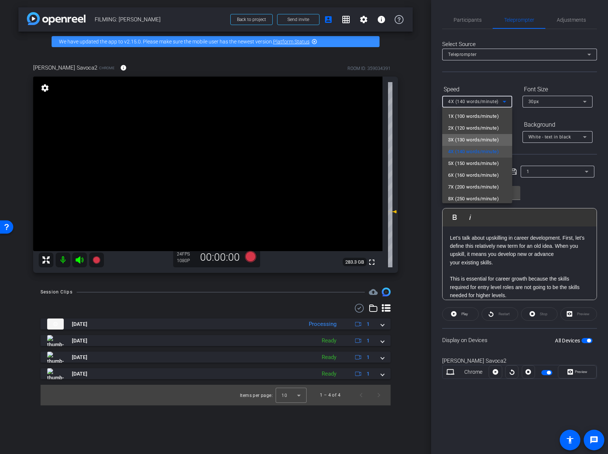
click at [484, 142] on span "3X (130 words/minute)" at bounding box center [473, 140] width 51 height 9
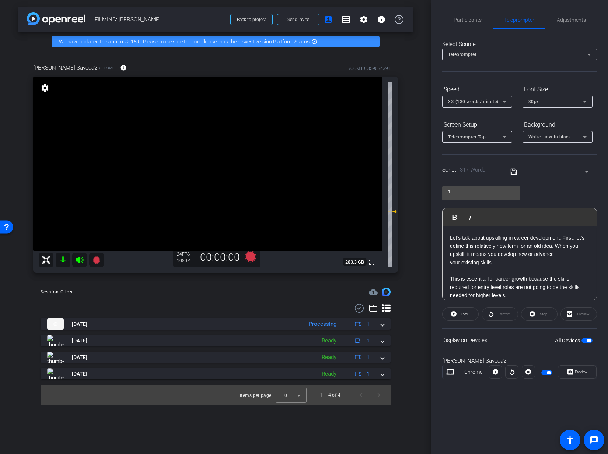
click at [483, 75] on div "Select Source Teleprompter Speed 3X (130 words/minute) Font Size 30px Screen Se…" at bounding box center [519, 210] width 155 height 362
click at [478, 106] on div "3X (130 words/minute)" at bounding box center [477, 102] width 58 height 12
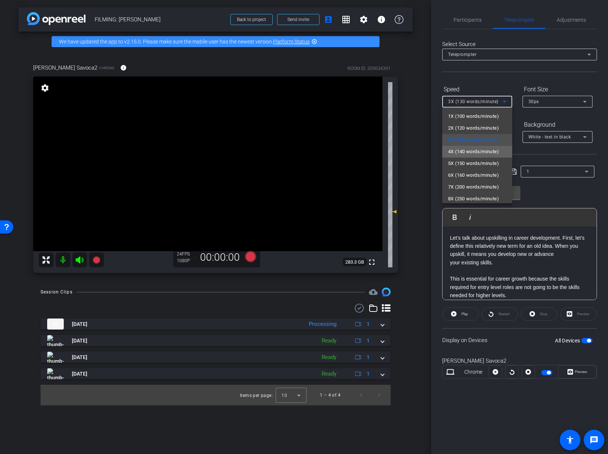
click at [470, 150] on span "4X (140 words/minute)" at bounding box center [473, 151] width 51 height 9
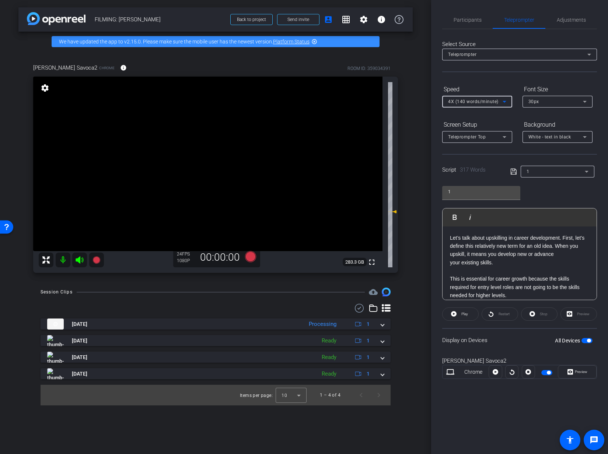
click at [545, 167] on mat-select "1" at bounding box center [557, 171] width 62 height 9
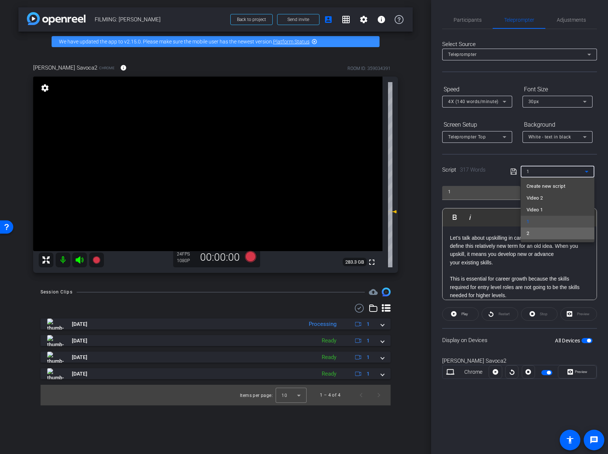
click at [543, 233] on mat-option "2" at bounding box center [557, 234] width 74 height 12
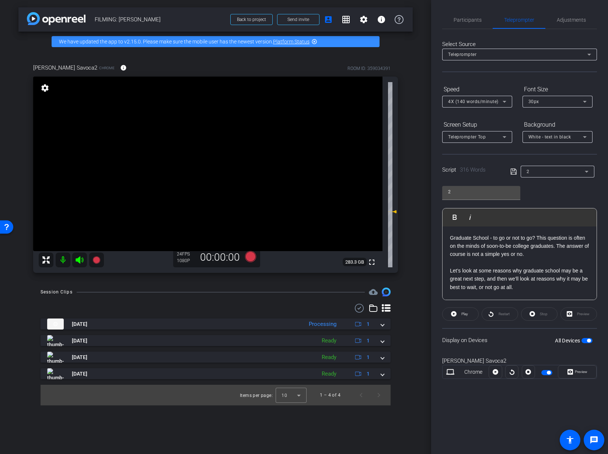
click at [535, 264] on p at bounding box center [519, 263] width 139 height 8
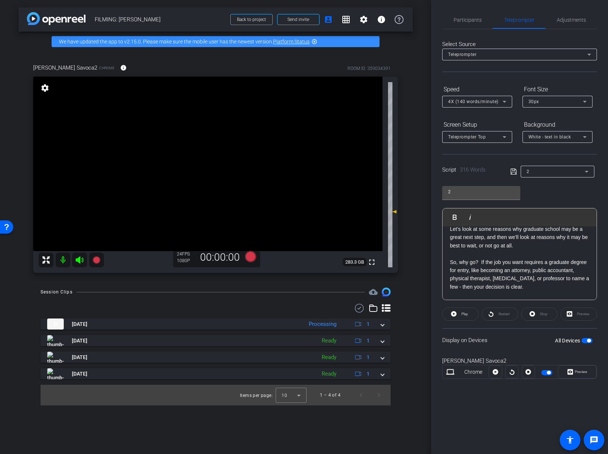
scroll to position [41, 0]
click at [519, 256] on p at bounding box center [519, 254] width 139 height 8
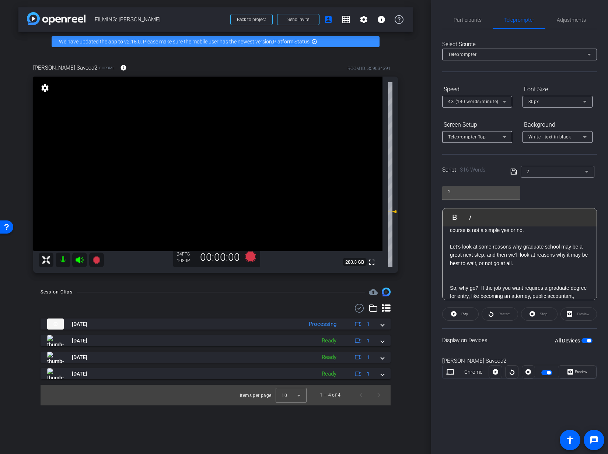
scroll to position [0, 0]
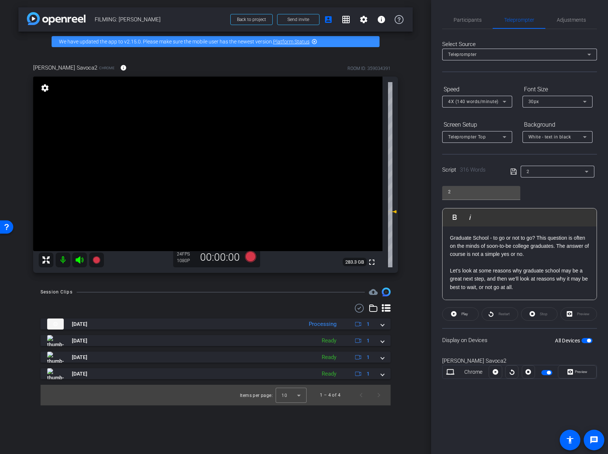
click at [515, 261] on p at bounding box center [519, 263] width 139 height 8
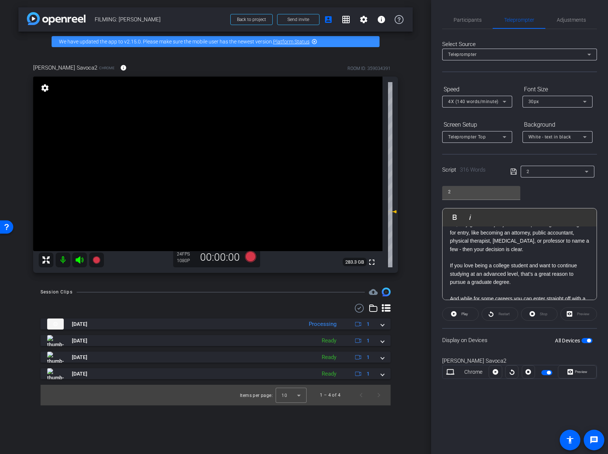
click at [505, 289] on p at bounding box center [519, 291] width 139 height 8
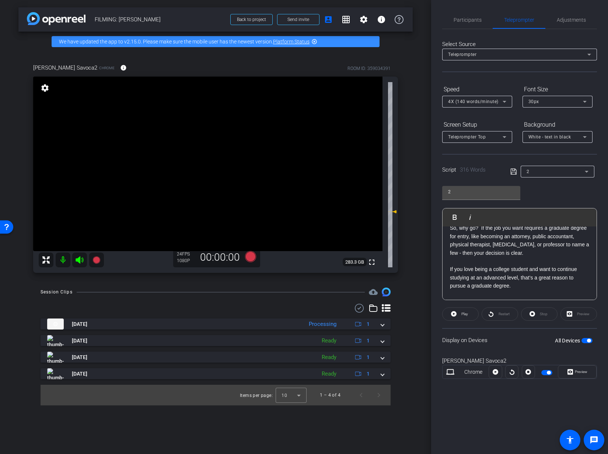
scroll to position [93, 0]
click at [505, 260] on p at bounding box center [519, 260] width 139 height 8
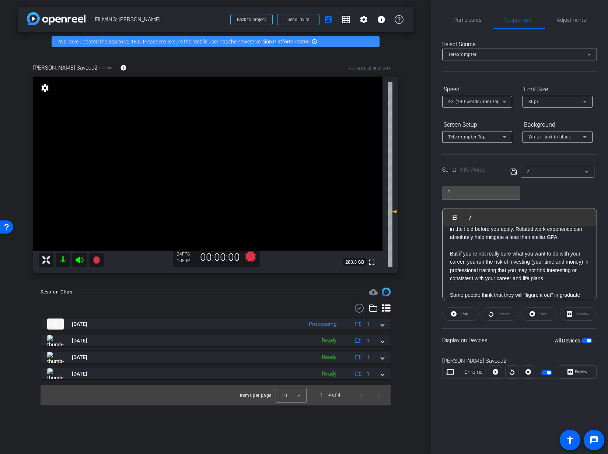
scroll to position [277, 0]
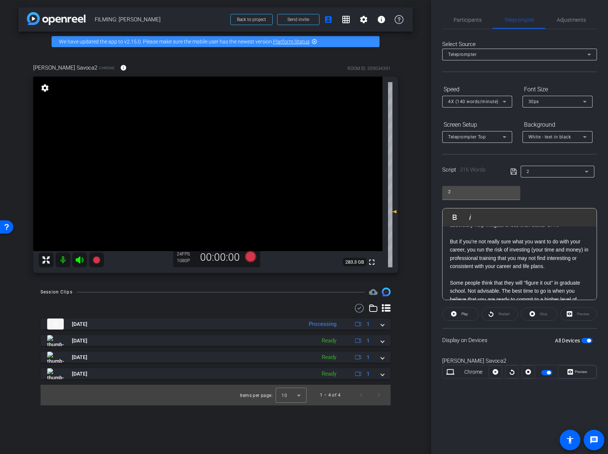
click at [491, 237] on p at bounding box center [519, 233] width 139 height 8
click at [495, 287] on p at bounding box center [519, 283] width 139 height 8
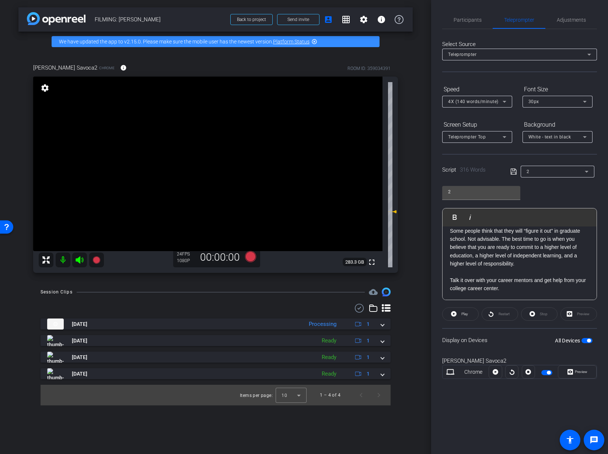
scroll to position [353, 0]
click at [492, 273] on p at bounding box center [519, 272] width 139 height 8
click at [480, 19] on div "Participants" at bounding box center [467, 20] width 50 height 18
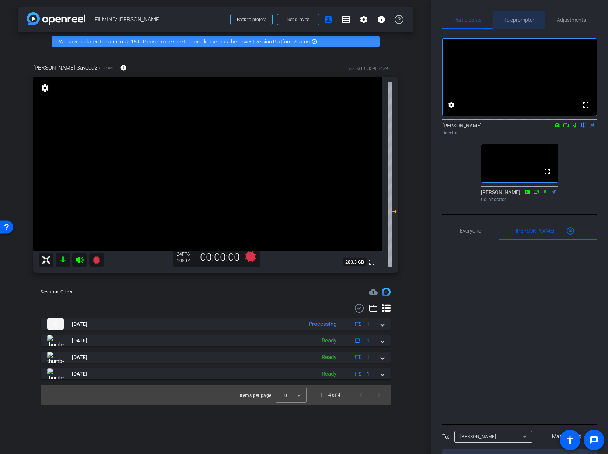
click at [525, 22] on span "Teleprompter" at bounding box center [519, 19] width 30 height 5
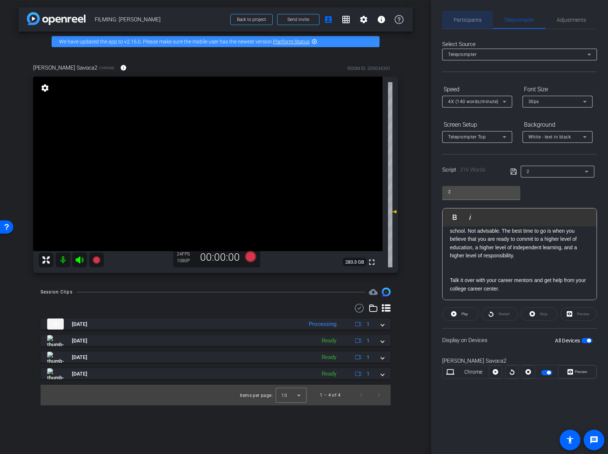
click at [473, 18] on span "Participants" at bounding box center [467, 19] width 28 height 5
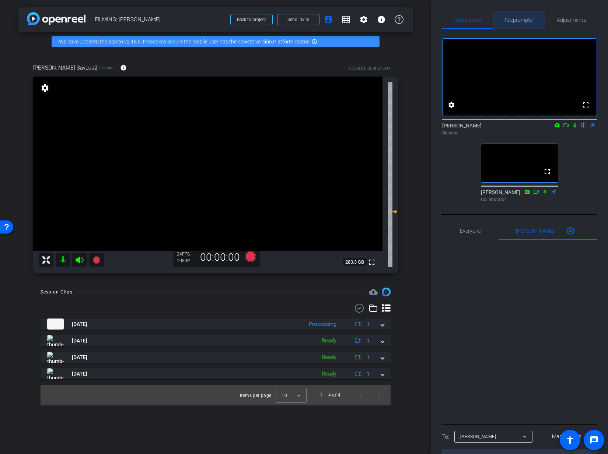
click at [501, 20] on div "Teleprompter" at bounding box center [518, 20] width 53 height 18
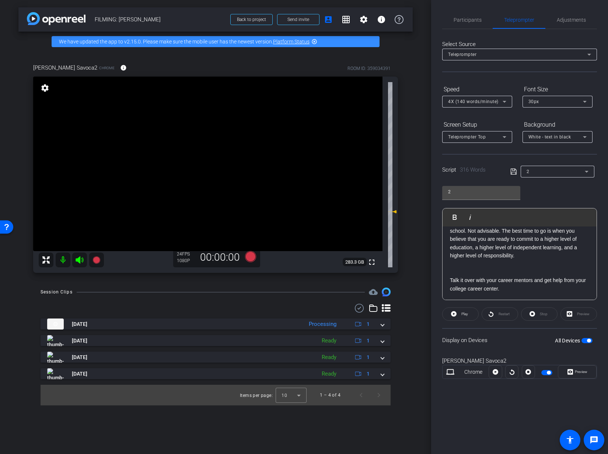
click at [514, 175] on icon at bounding box center [513, 171] width 7 height 9
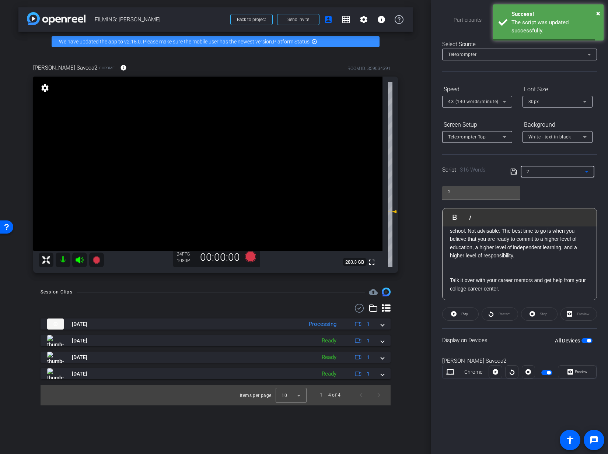
click at [554, 172] on div "2" at bounding box center [555, 171] width 58 height 9
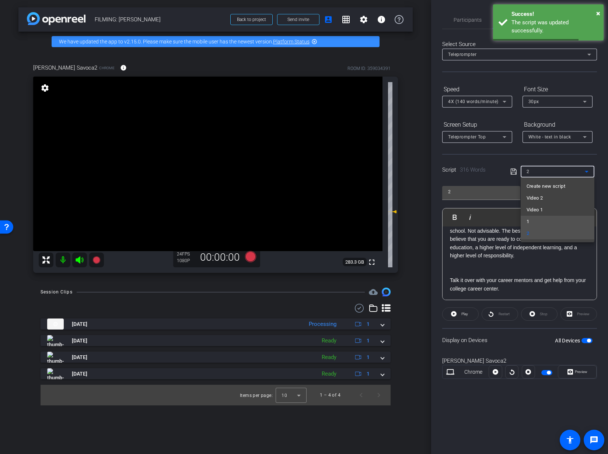
click at [534, 219] on mat-option "1" at bounding box center [557, 222] width 74 height 12
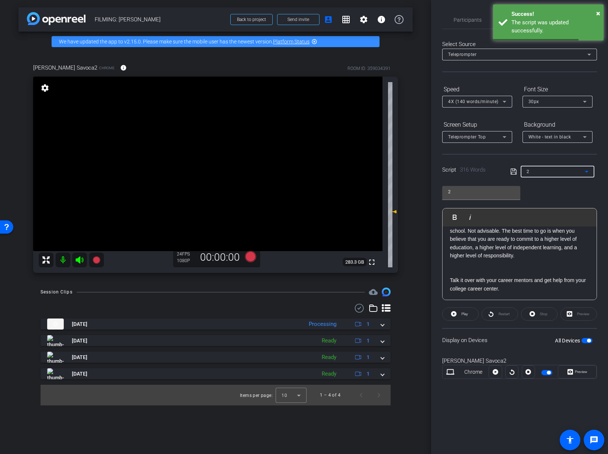
type input "1"
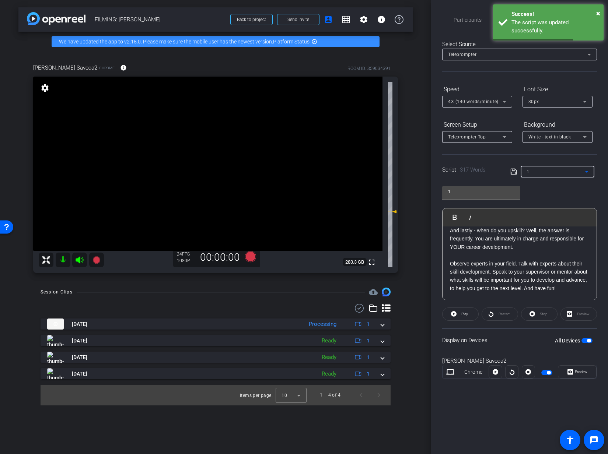
scroll to position [312, 0]
click at [475, 23] on span "Participants" at bounding box center [467, 20] width 28 height 18
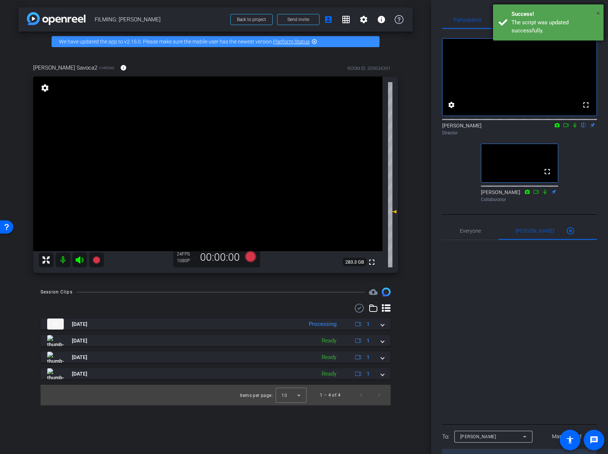
click at [598, 13] on span "×" at bounding box center [598, 13] width 4 height 9
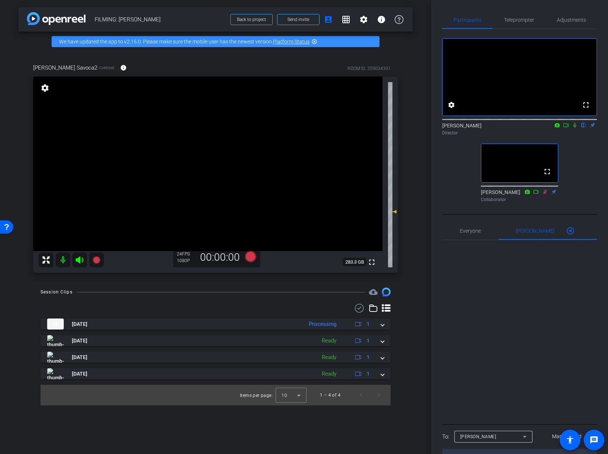
click at [575, 128] on icon at bounding box center [575, 125] width 6 height 5
click at [567, 128] on icon at bounding box center [566, 125] width 6 height 5
click at [256, 260] on icon at bounding box center [251, 256] width 18 height 13
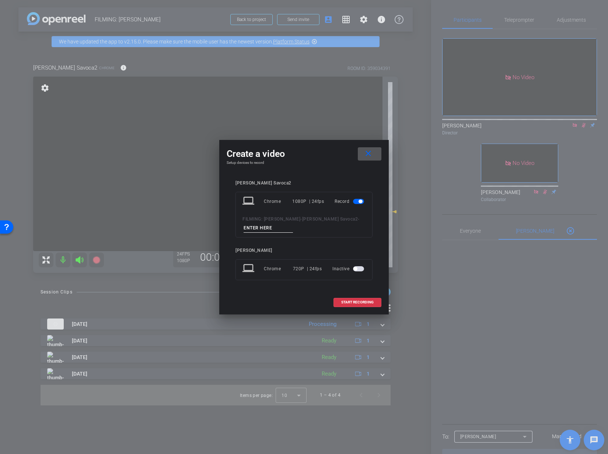
click at [270, 229] on input at bounding box center [267, 228] width 49 height 9
type input "1 take 2"
click at [360, 303] on span "START RECORDING" at bounding box center [357, 303] width 32 height 4
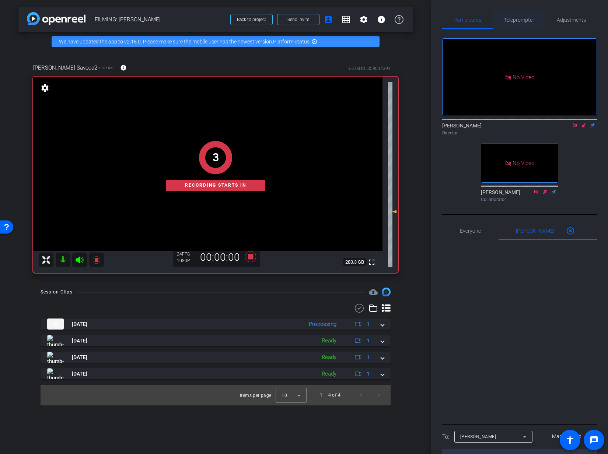
click at [520, 23] on span "Teleprompter" at bounding box center [519, 20] width 30 height 18
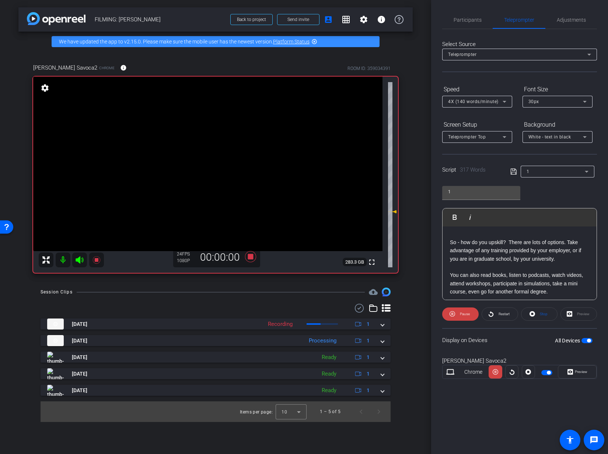
scroll to position [0, 0]
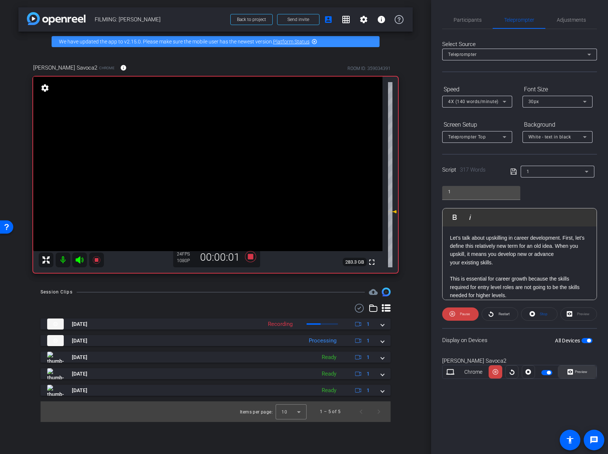
click at [576, 344] on span "Preview" at bounding box center [580, 372] width 13 height 4
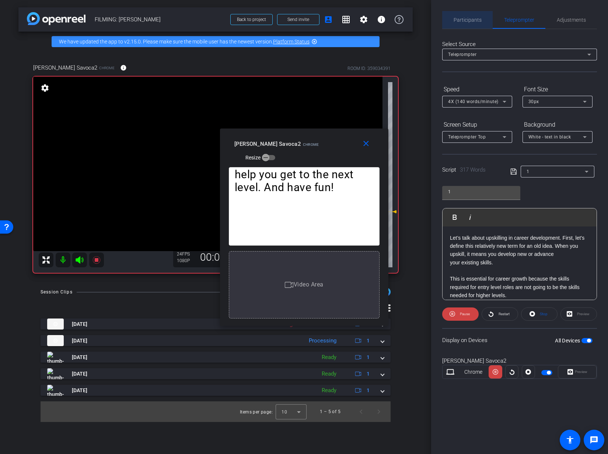
click at [484, 19] on div "Participants" at bounding box center [467, 20] width 50 height 18
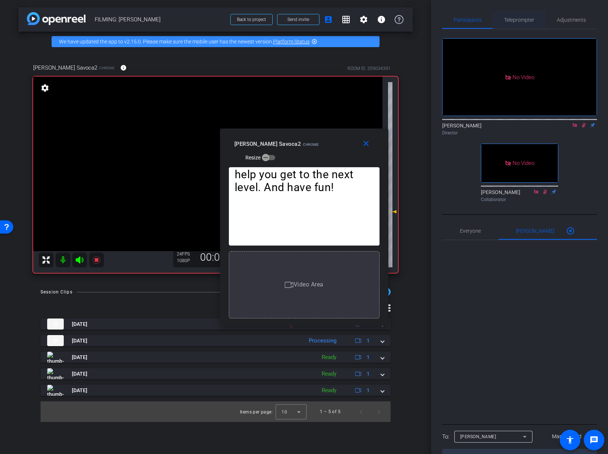
click at [525, 23] on span "Teleprompter" at bounding box center [519, 20] width 30 height 18
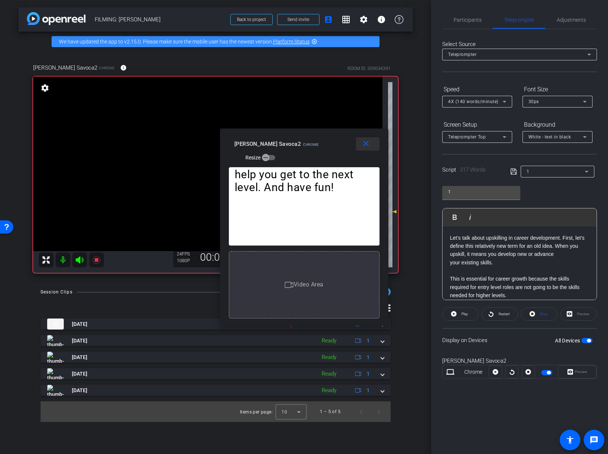
click at [362, 142] on mat-icon "close" at bounding box center [365, 143] width 9 height 9
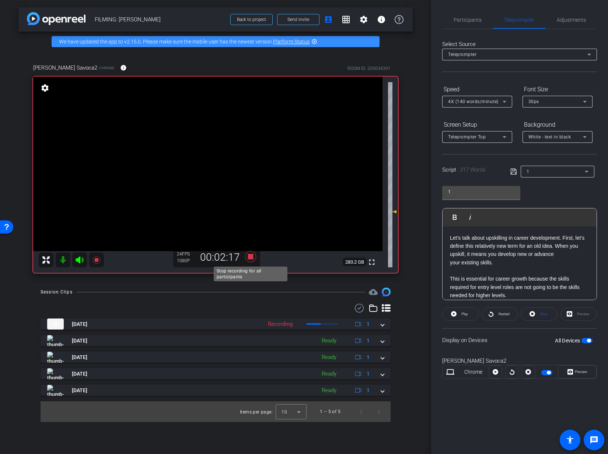
click at [250, 257] on icon at bounding box center [250, 256] width 11 height 11
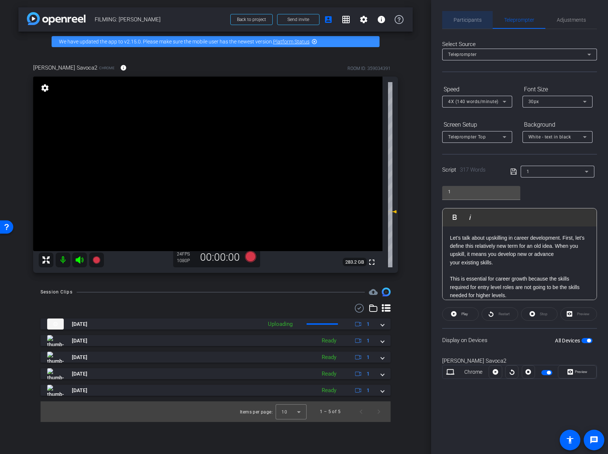
click at [472, 18] on span "Participants" at bounding box center [467, 19] width 28 height 5
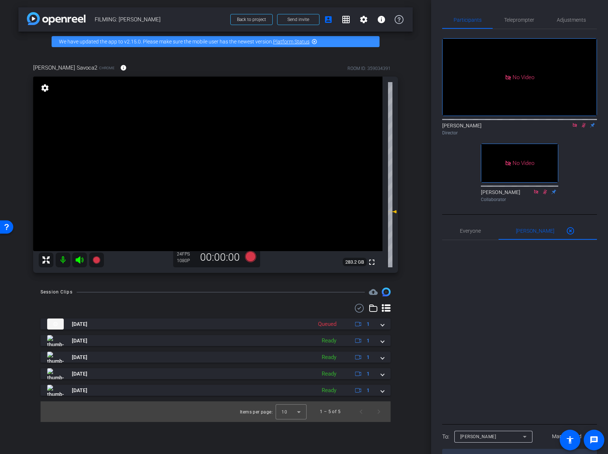
click at [573, 123] on icon at bounding box center [575, 125] width 6 height 5
click at [574, 128] on icon at bounding box center [575, 125] width 4 height 5
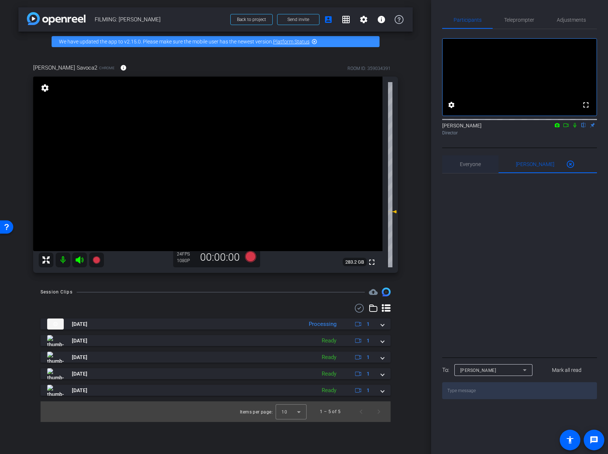
click at [484, 172] on div "Everyone 0" at bounding box center [470, 164] width 56 height 18
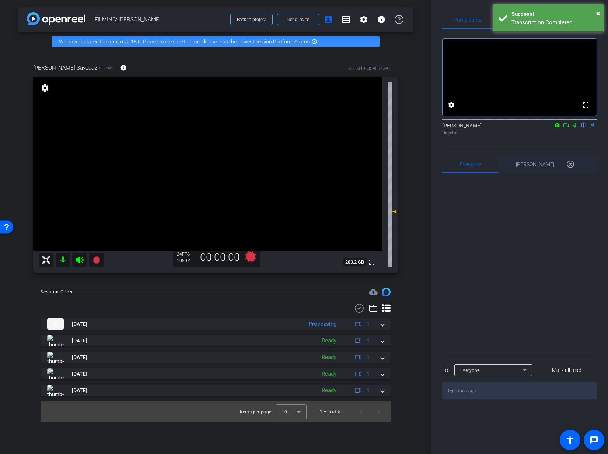
click at [524, 173] on div "Ailsa Dann 0 highlight_off" at bounding box center [547, 164] width 99 height 18
click at [601, 12] on div "× Success! Transcription Completed" at bounding box center [548, 18] width 110 height 28
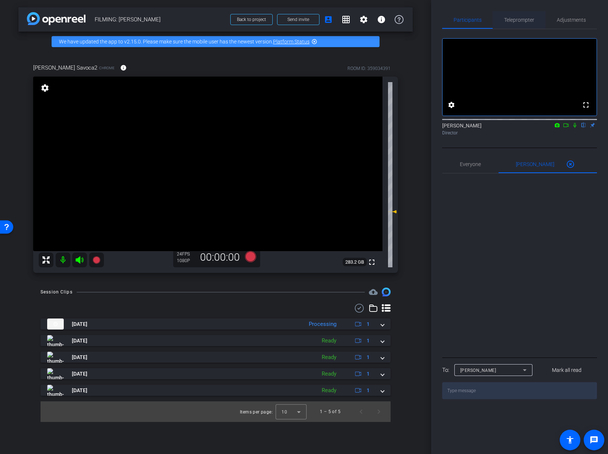
click at [521, 20] on span "Teleprompter" at bounding box center [519, 19] width 30 height 5
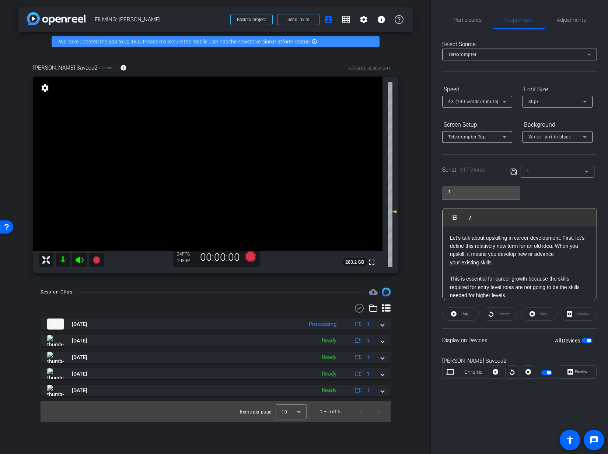
click at [552, 172] on div "1" at bounding box center [555, 171] width 58 height 9
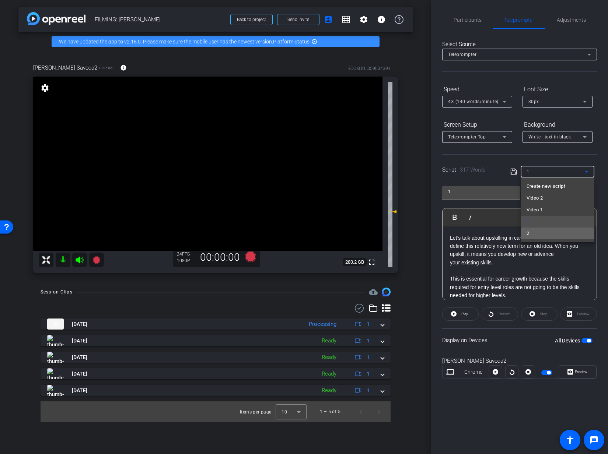
click at [537, 232] on mat-option "2" at bounding box center [557, 234] width 74 height 12
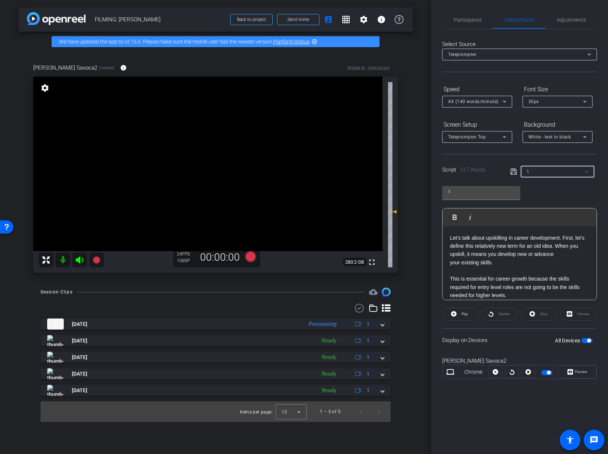
type input "2"
click at [560, 200] on div "2 Play Play from this location Play Selected Play and display the selected text…" at bounding box center [519, 240] width 155 height 120
click at [468, 16] on span "Participants" at bounding box center [467, 20] width 28 height 18
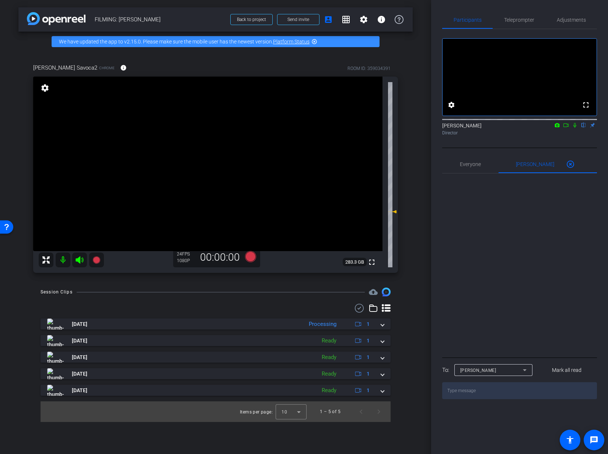
click at [574, 128] on icon at bounding box center [575, 125] width 6 height 5
click at [563, 128] on icon at bounding box center [566, 125] width 6 height 5
click at [254, 259] on icon at bounding box center [250, 256] width 11 height 11
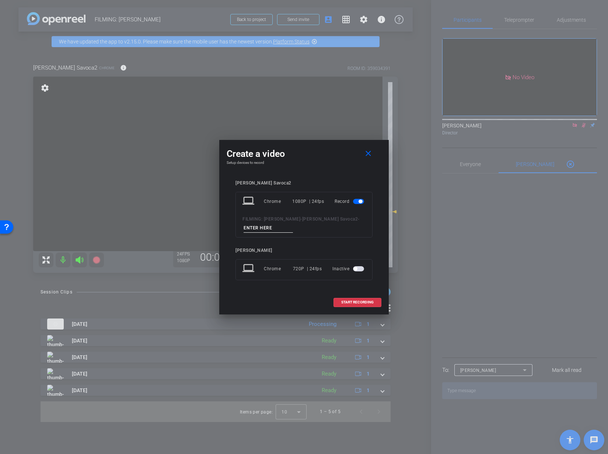
click at [269, 225] on input at bounding box center [267, 228] width 49 height 9
type input "2"
click at [361, 303] on span "START RECORDING" at bounding box center [357, 303] width 32 height 4
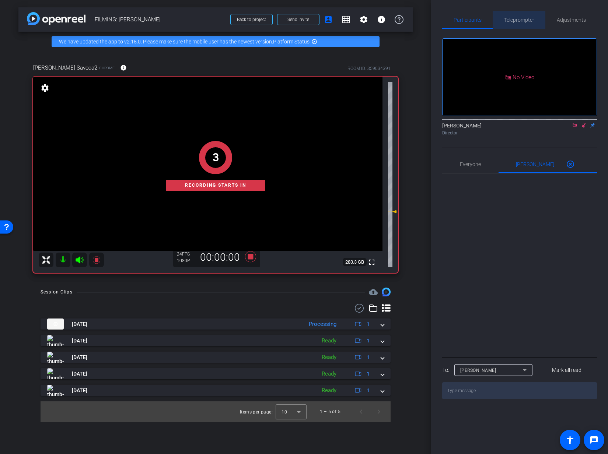
click at [521, 13] on span "Teleprompter" at bounding box center [519, 20] width 30 height 18
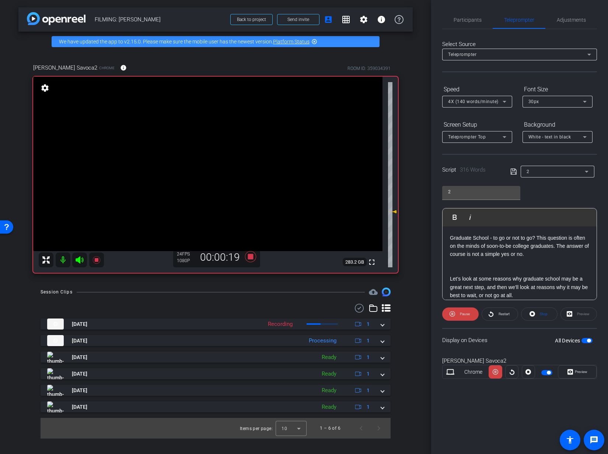
type input "1"
click at [252, 257] on icon at bounding box center [250, 256] width 11 height 11
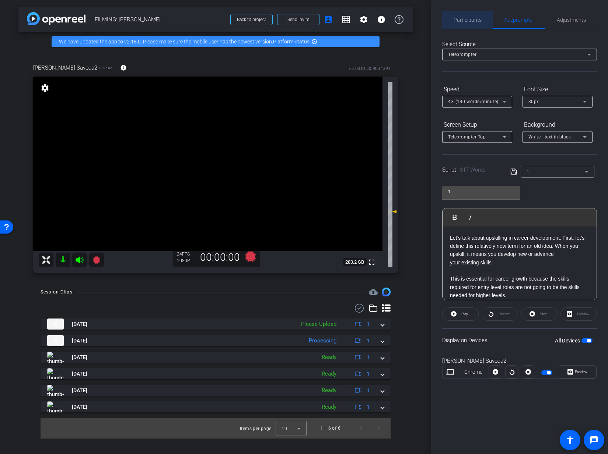
click at [471, 15] on span "Participants" at bounding box center [467, 20] width 28 height 18
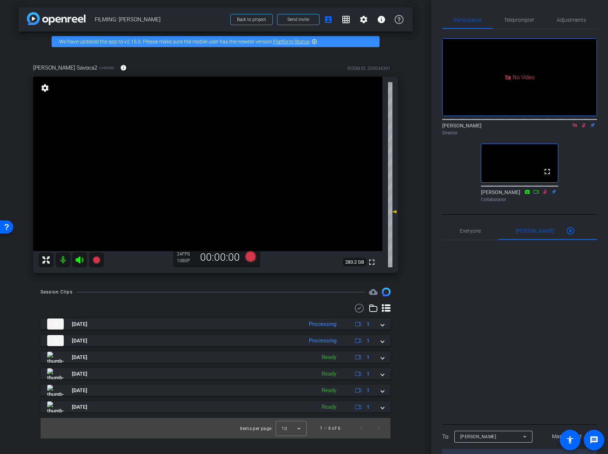
click at [582, 123] on icon at bounding box center [583, 125] width 6 height 5
click at [573, 123] on icon at bounding box center [575, 125] width 6 height 5
click at [514, 20] on span "Teleprompter" at bounding box center [519, 19] width 30 height 5
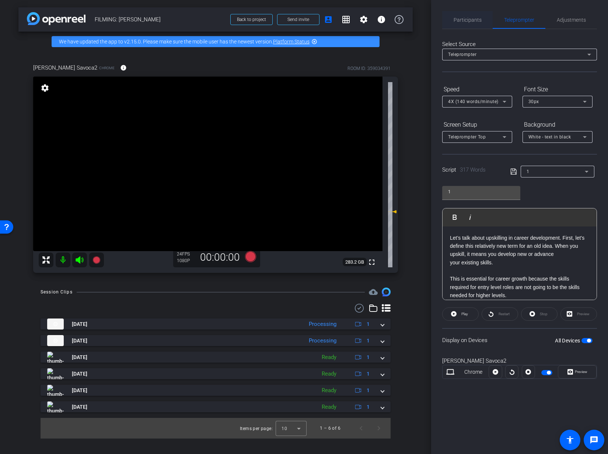
click at [472, 22] on span "Participants" at bounding box center [467, 19] width 28 height 5
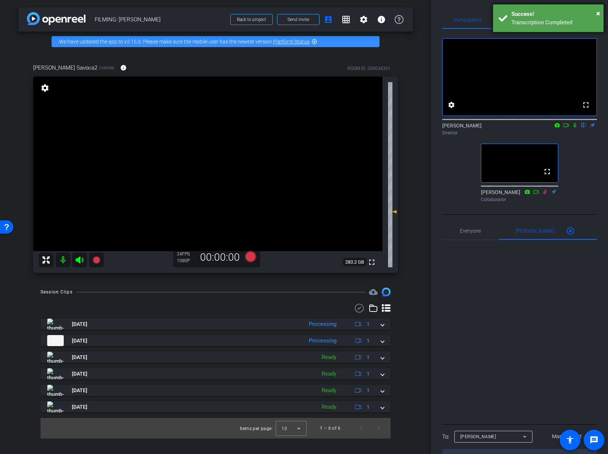
click at [594, 13] on div "Success!" at bounding box center [554, 14] width 87 height 8
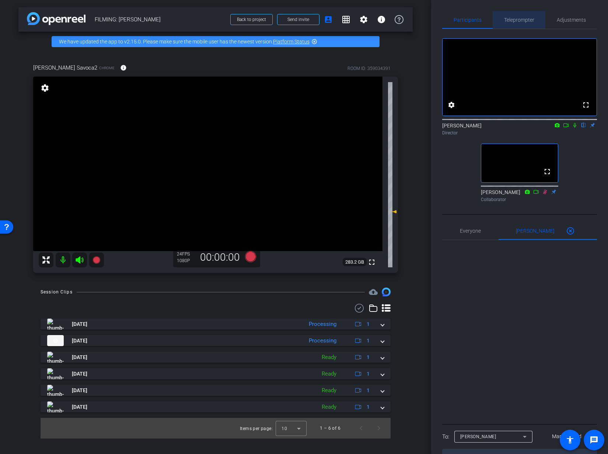
click at [518, 25] on span "Teleprompter" at bounding box center [519, 20] width 30 height 18
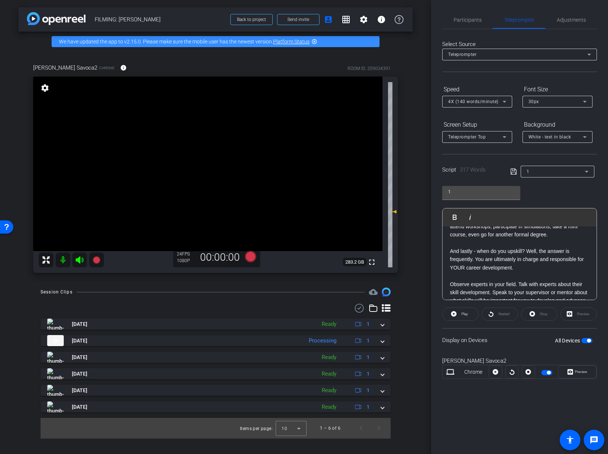
scroll to position [312, 0]
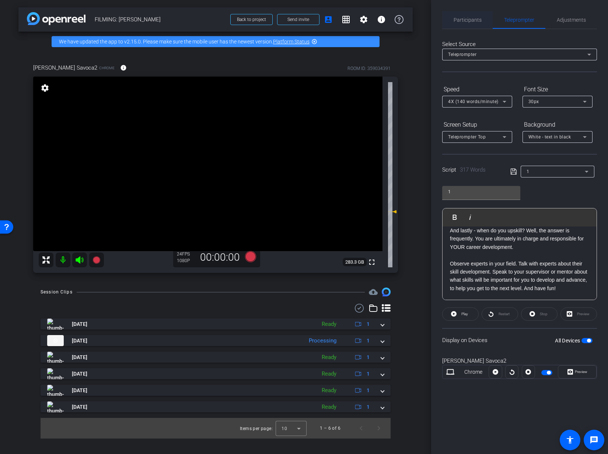
click at [461, 26] on span "Participants" at bounding box center [467, 20] width 28 height 18
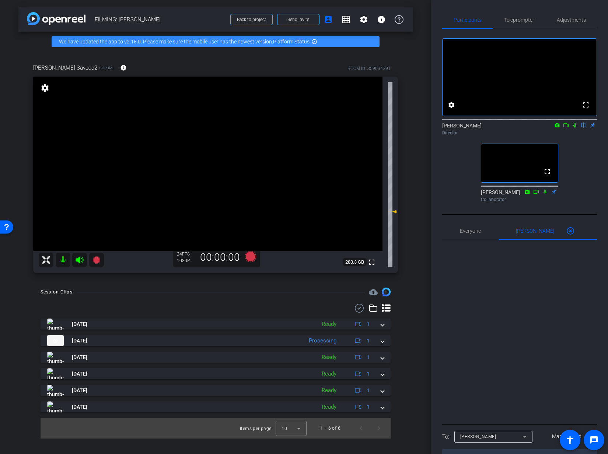
click at [573, 128] on icon at bounding box center [575, 125] width 6 height 5
click at [566, 128] on icon at bounding box center [566, 125] width 6 height 5
click at [249, 258] on icon at bounding box center [250, 256] width 11 height 11
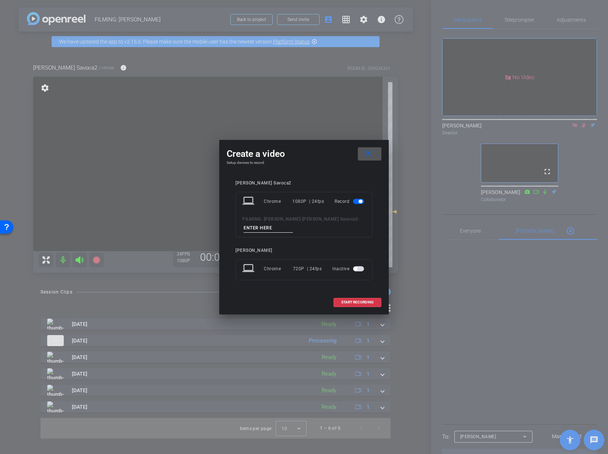
click at [258, 230] on input at bounding box center [267, 228] width 49 height 9
type input "2 take 2"
click at [346, 302] on span "START RECORDING" at bounding box center [357, 303] width 32 height 4
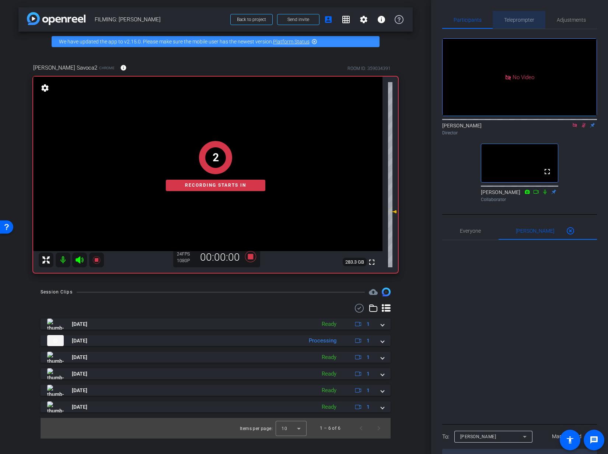
click at [515, 15] on span "Teleprompter" at bounding box center [519, 20] width 30 height 18
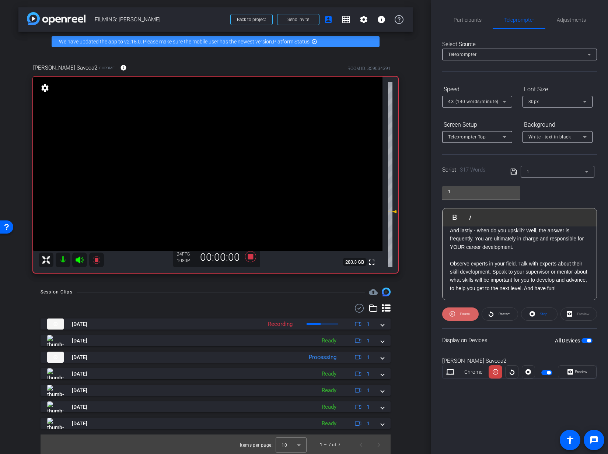
click at [459, 312] on span "Pause" at bounding box center [464, 314] width 12 height 10
click at [552, 176] on div "1" at bounding box center [555, 171] width 58 height 9
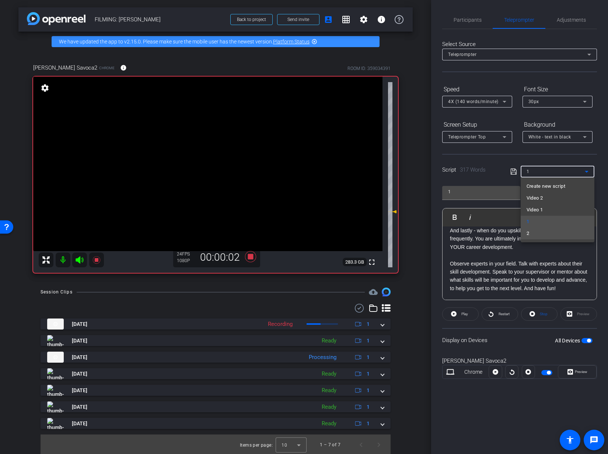
click at [537, 230] on mat-option "2" at bounding box center [557, 234] width 74 height 12
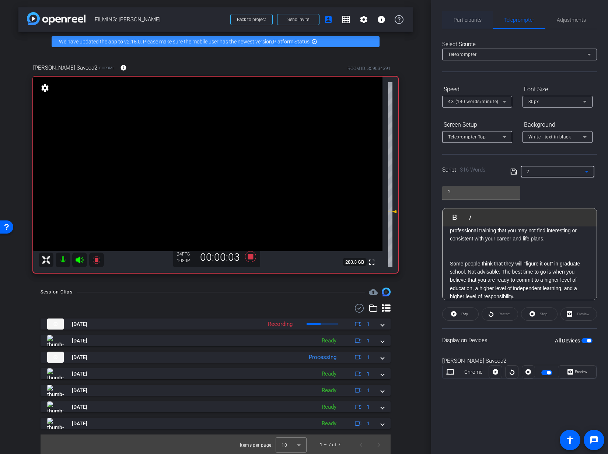
click at [467, 14] on span "Participants" at bounding box center [467, 20] width 28 height 18
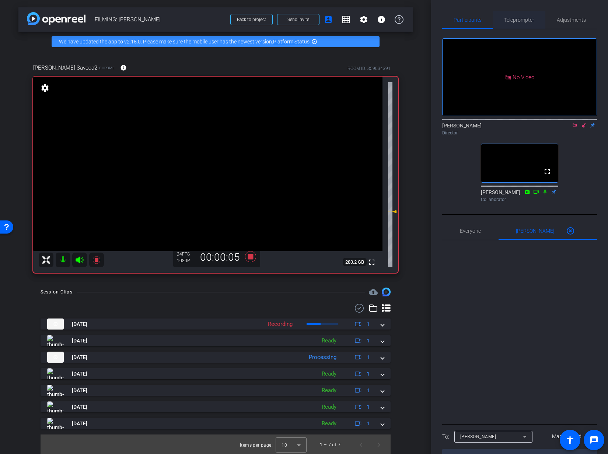
click at [523, 19] on span "Teleprompter" at bounding box center [519, 19] width 30 height 5
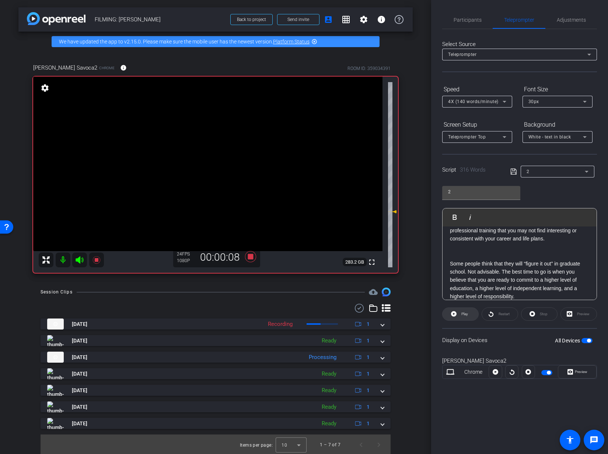
click at [454, 318] on span at bounding box center [460, 314] width 36 height 18
click at [470, 22] on span "Participants" at bounding box center [467, 19] width 28 height 5
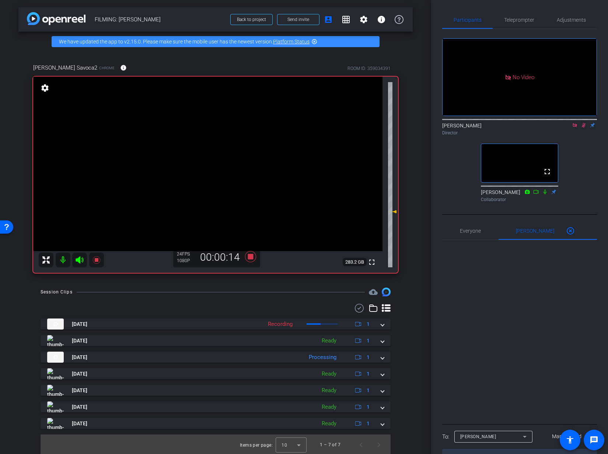
click at [545, 189] on icon at bounding box center [544, 191] width 3 height 5
click at [545, 189] on icon at bounding box center [545, 191] width 6 height 5
click at [573, 182] on div "No Video Addie Hackshaw Director fullscreen Ailsa Dann Collaborator" at bounding box center [519, 117] width 155 height 176
click at [545, 189] on icon at bounding box center [545, 191] width 6 height 5
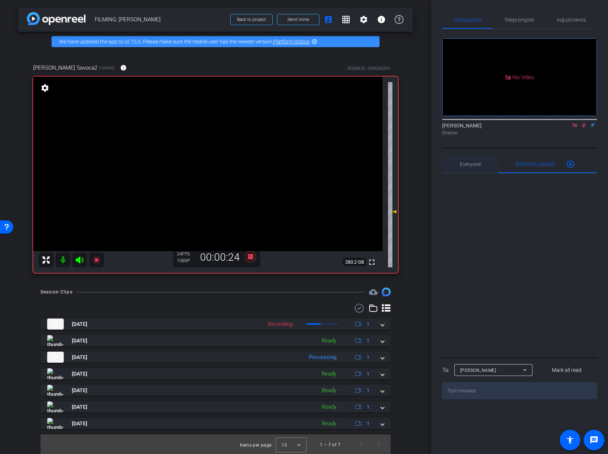
click at [485, 155] on div "Everyone 0" at bounding box center [470, 164] width 56 height 18
click at [514, 155] on div "Ailsa Dann 0 highlight_off" at bounding box center [547, 164] width 99 height 18
click at [514, 21] on span "Teleprompter" at bounding box center [519, 19] width 30 height 5
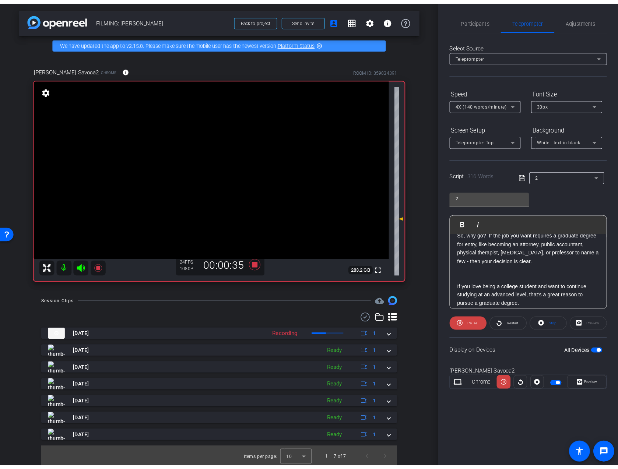
scroll to position [93, 0]
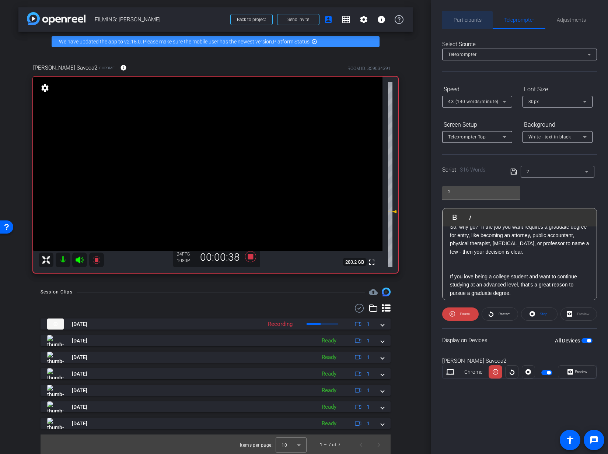
click at [466, 26] on span "Participants" at bounding box center [467, 20] width 28 height 18
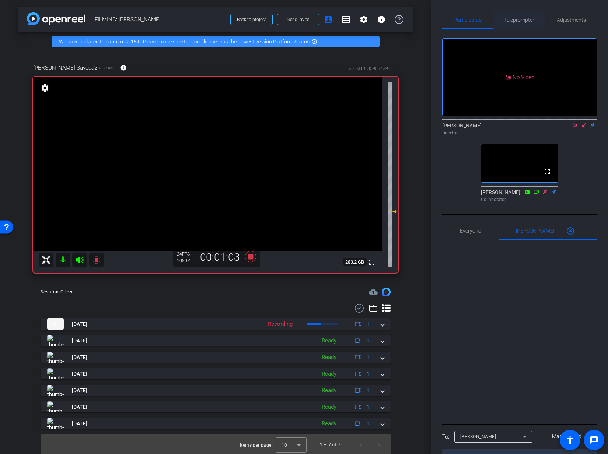
click at [502, 24] on div "Teleprompter" at bounding box center [518, 20] width 53 height 18
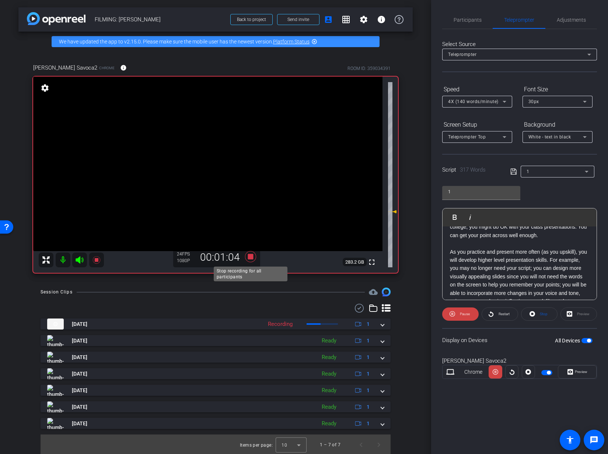
click at [252, 261] on icon at bounding box center [251, 256] width 18 height 13
click at [463, 21] on span "Participants" at bounding box center [467, 19] width 28 height 5
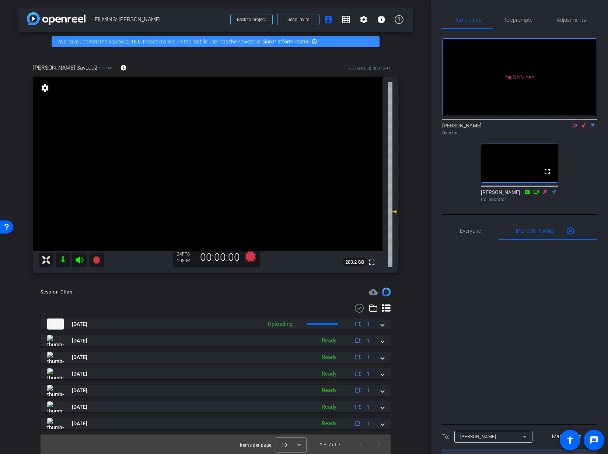
click at [580, 123] on icon at bounding box center [583, 125] width 6 height 5
click at [577, 123] on icon at bounding box center [575, 125] width 6 height 5
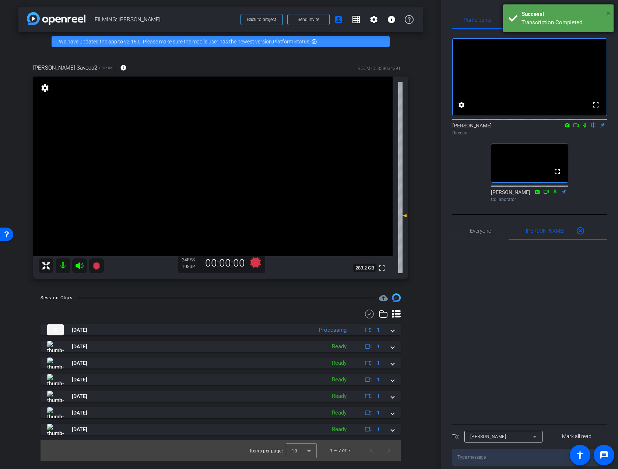
click at [608, 11] on span "×" at bounding box center [608, 13] width 4 height 9
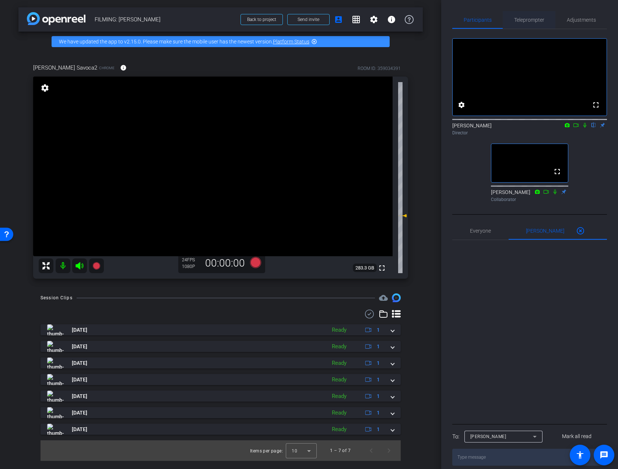
click at [537, 20] on span "Teleprompter" at bounding box center [529, 19] width 30 height 5
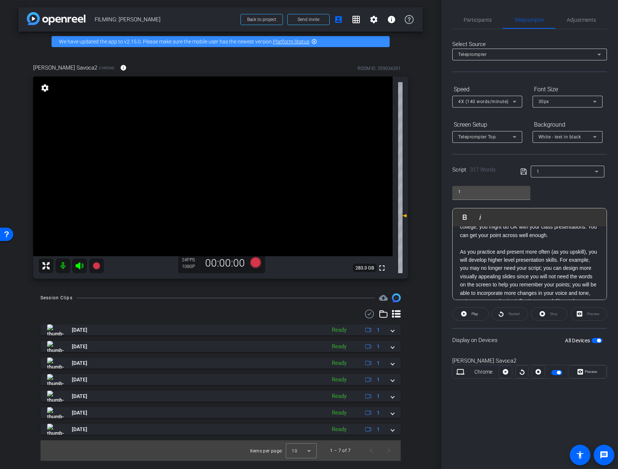
click at [542, 175] on div "1" at bounding box center [566, 171] width 58 height 9
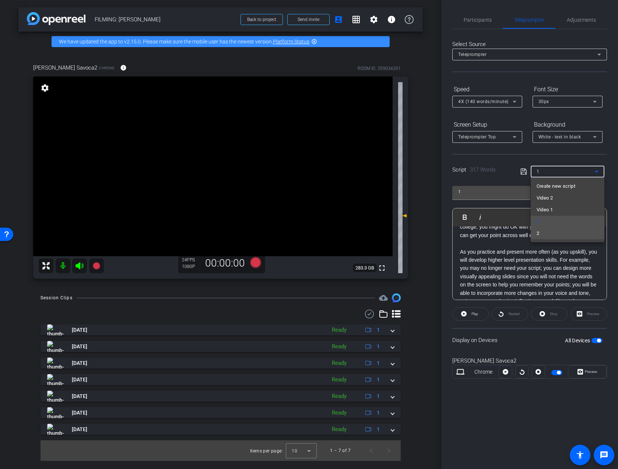
click at [540, 232] on mat-option "2" at bounding box center [568, 234] width 74 height 12
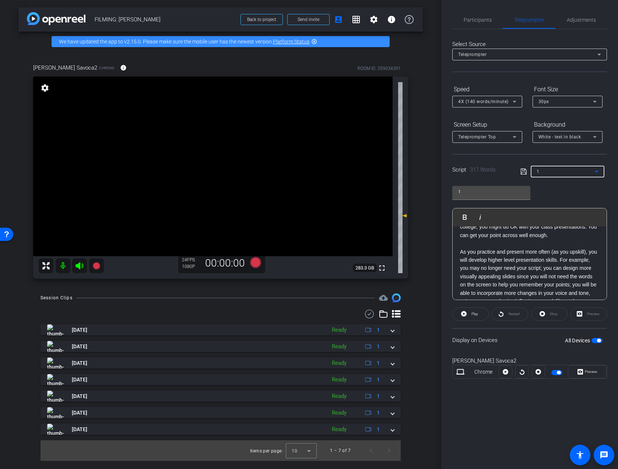
type input "2"
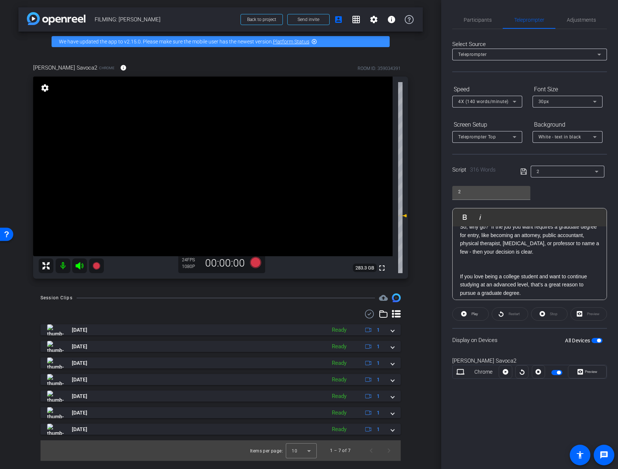
click at [495, 43] on div "Select Source" at bounding box center [529, 44] width 155 height 8
click at [475, 16] on span "Participants" at bounding box center [478, 20] width 28 height 18
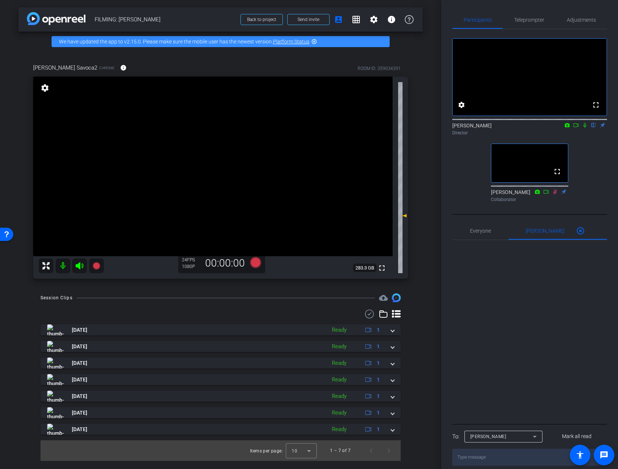
click at [586, 128] on icon at bounding box center [585, 125] width 6 height 5
click at [577, 127] on icon at bounding box center [575, 125] width 5 height 4
click at [255, 263] on icon at bounding box center [255, 262] width 11 height 11
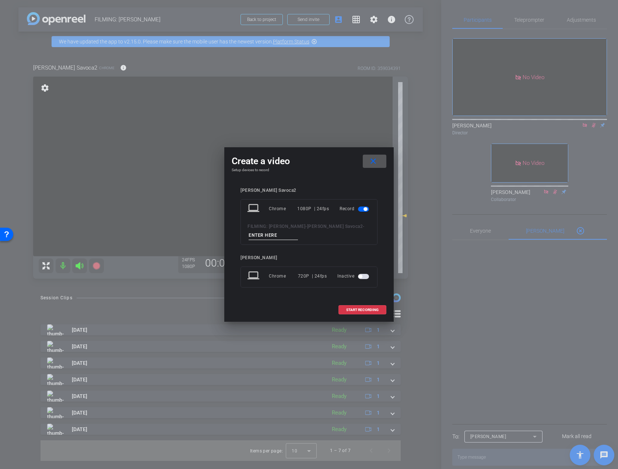
click at [264, 233] on input at bounding box center [273, 235] width 49 height 9
type input "2 take 3 fixed"
click at [366, 310] on span "START RECORDING" at bounding box center [362, 310] width 32 height 4
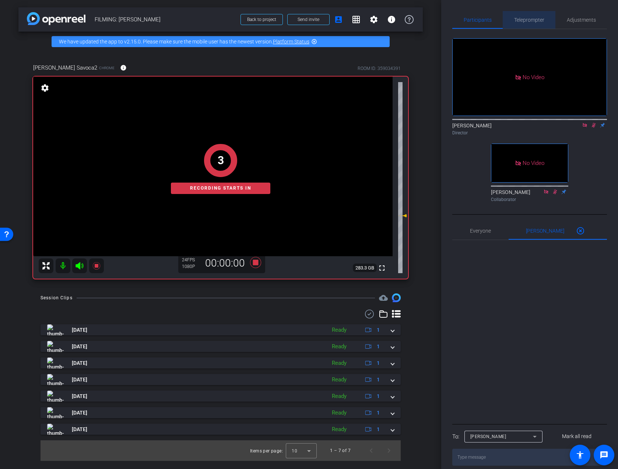
click at [532, 17] on span "Teleprompter" at bounding box center [529, 19] width 30 height 5
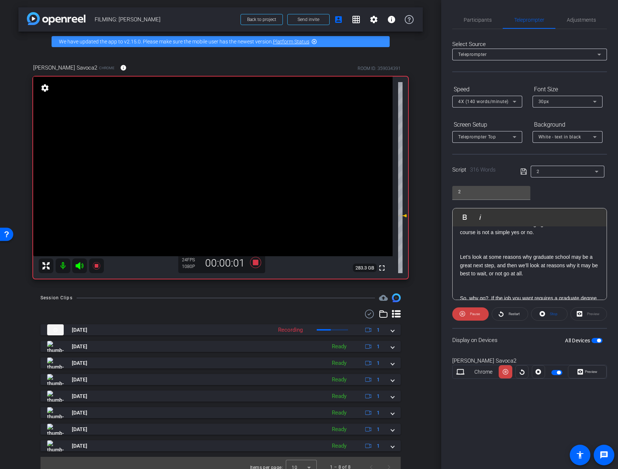
scroll to position [0, 0]
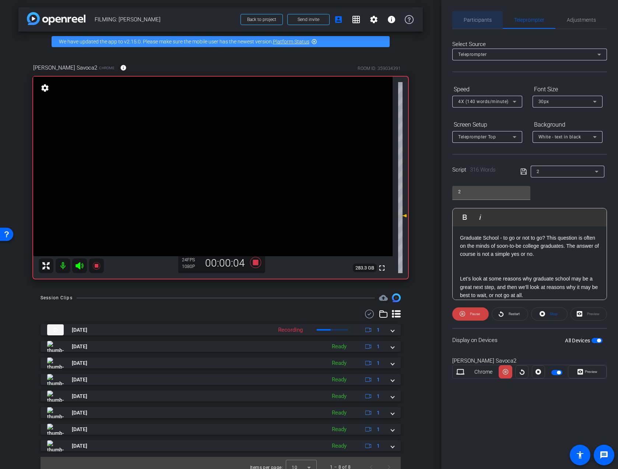
click at [470, 22] on span "Participants" at bounding box center [478, 19] width 28 height 5
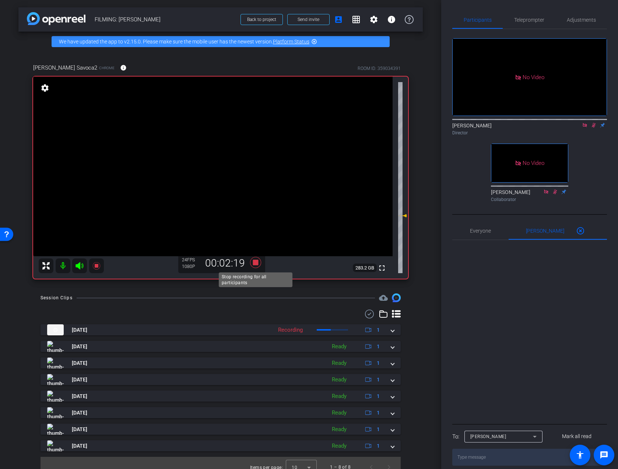
click at [257, 262] on icon at bounding box center [255, 262] width 11 height 11
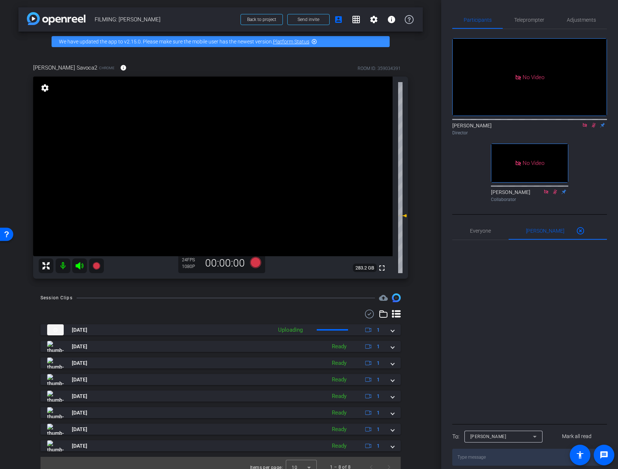
click at [587, 123] on icon at bounding box center [585, 125] width 6 height 5
click at [586, 128] on icon at bounding box center [585, 125] width 6 height 5
click at [544, 18] on div "Teleprompter" at bounding box center [529, 20] width 53 height 18
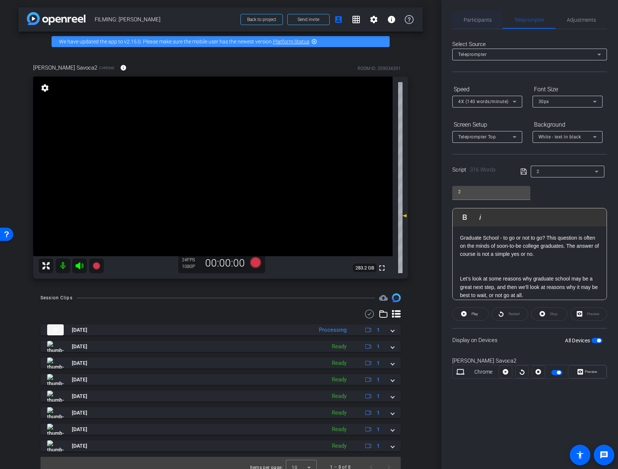
click at [474, 17] on span "Participants" at bounding box center [478, 19] width 28 height 5
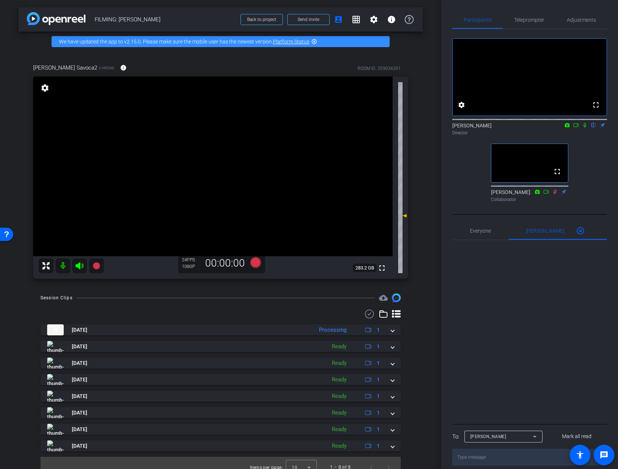
click at [585, 128] on icon at bounding box center [585, 125] width 6 height 5
click at [577, 127] on icon at bounding box center [575, 125] width 5 height 4
click at [257, 264] on icon at bounding box center [255, 262] width 11 height 11
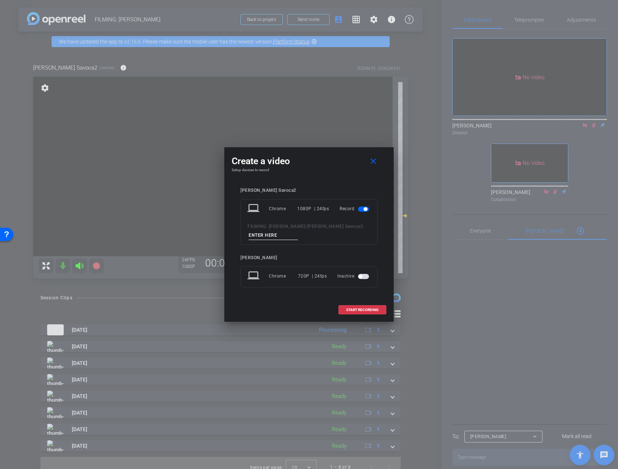
click at [272, 240] on div "laptop Chrome 1080P | 24fps Record FILMING: Marianna Savoca - Marianna Savoca2 -" at bounding box center [308, 222] width 137 height 46
click at [274, 234] on input at bounding box center [273, 235] width 49 height 9
click at [249, 236] on input "take 4" at bounding box center [273, 235] width 49 height 9
type input "2 take 4"
click at [361, 313] on span at bounding box center [362, 310] width 47 height 18
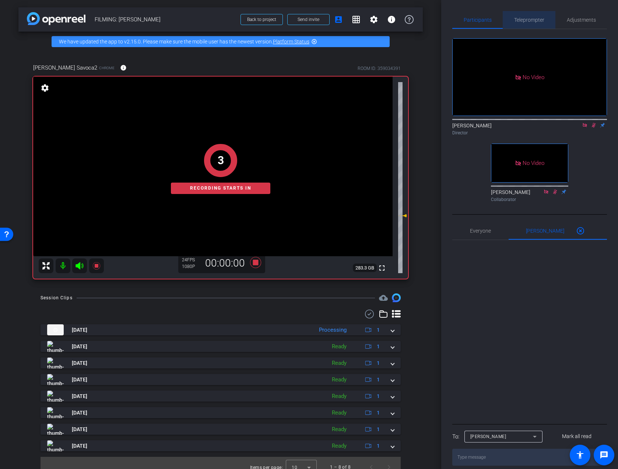
click at [530, 21] on span "Teleprompter" at bounding box center [529, 19] width 30 height 5
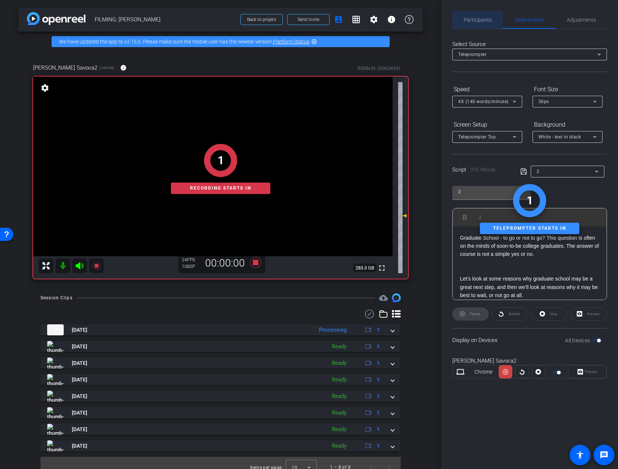
click at [493, 22] on div "Participants" at bounding box center [477, 20] width 50 height 18
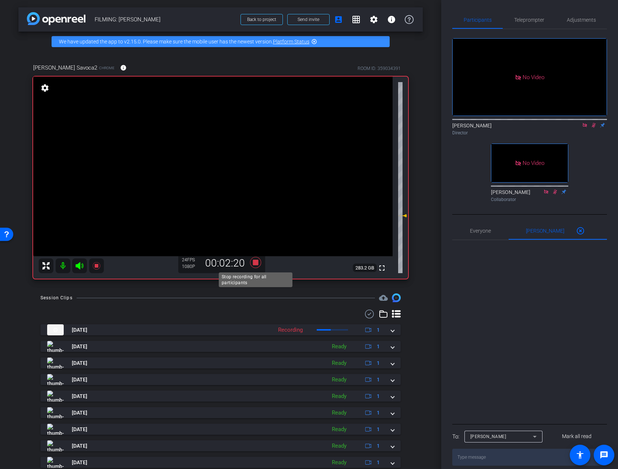
click at [257, 260] on icon at bounding box center [255, 262] width 11 height 11
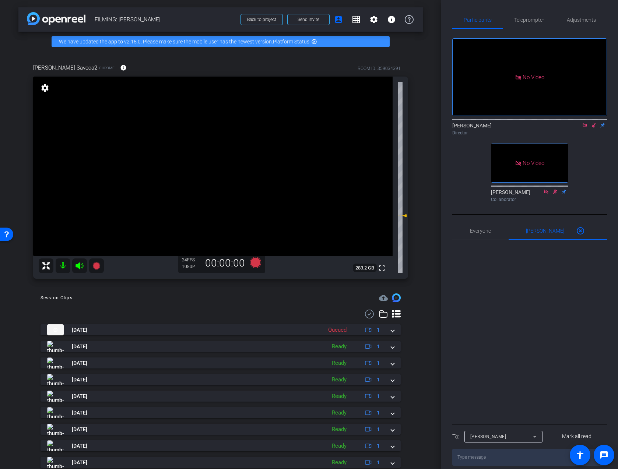
click at [593, 123] on icon at bounding box center [594, 125] width 4 height 5
click at [586, 123] on icon at bounding box center [585, 125] width 6 height 5
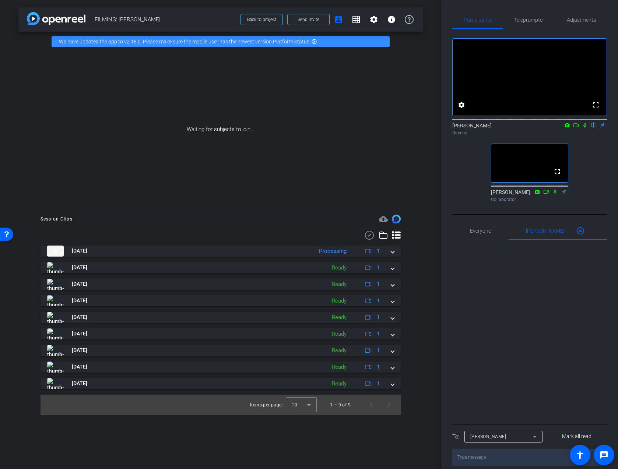
click at [577, 128] on icon at bounding box center [576, 125] width 6 height 5
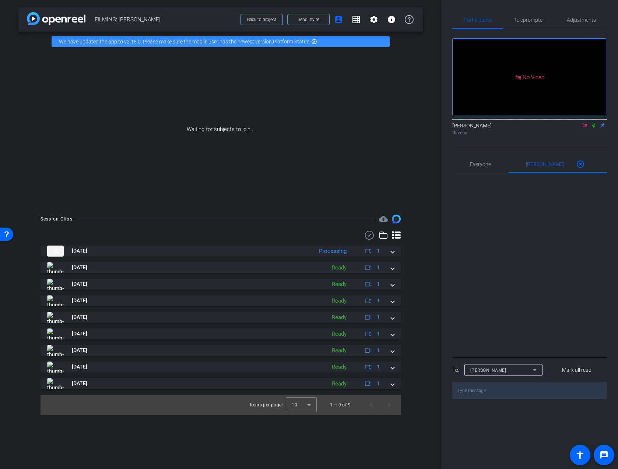
click at [595, 128] on icon at bounding box center [594, 125] width 6 height 5
